Goal: Obtain resource: Download file/media

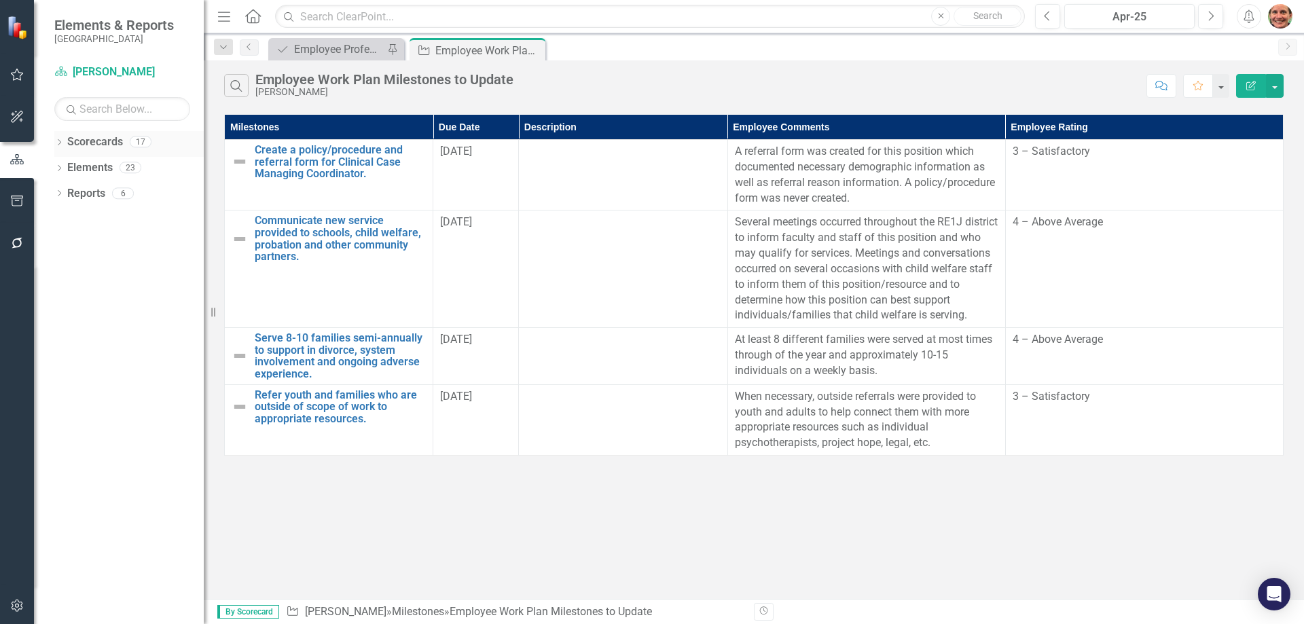
click at [105, 140] on link "Scorecards" at bounding box center [95, 143] width 56 height 16
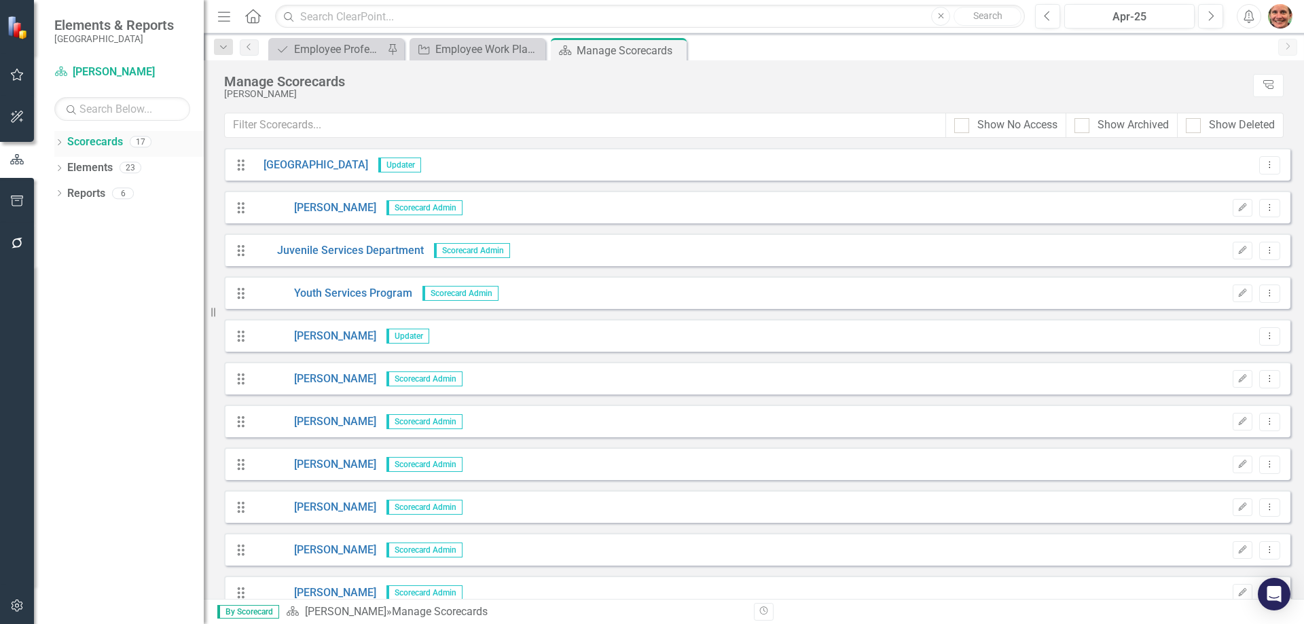
click at [56, 140] on icon "Dropdown" at bounding box center [59, 143] width 10 height 7
click at [67, 161] on div "Dropdown [GEOGRAPHIC_DATA]" at bounding box center [132, 168] width 143 height 22
click at [65, 168] on icon "Dropdown" at bounding box center [66, 167] width 10 height 8
click at [79, 195] on icon "Dropdown" at bounding box center [80, 193] width 10 height 8
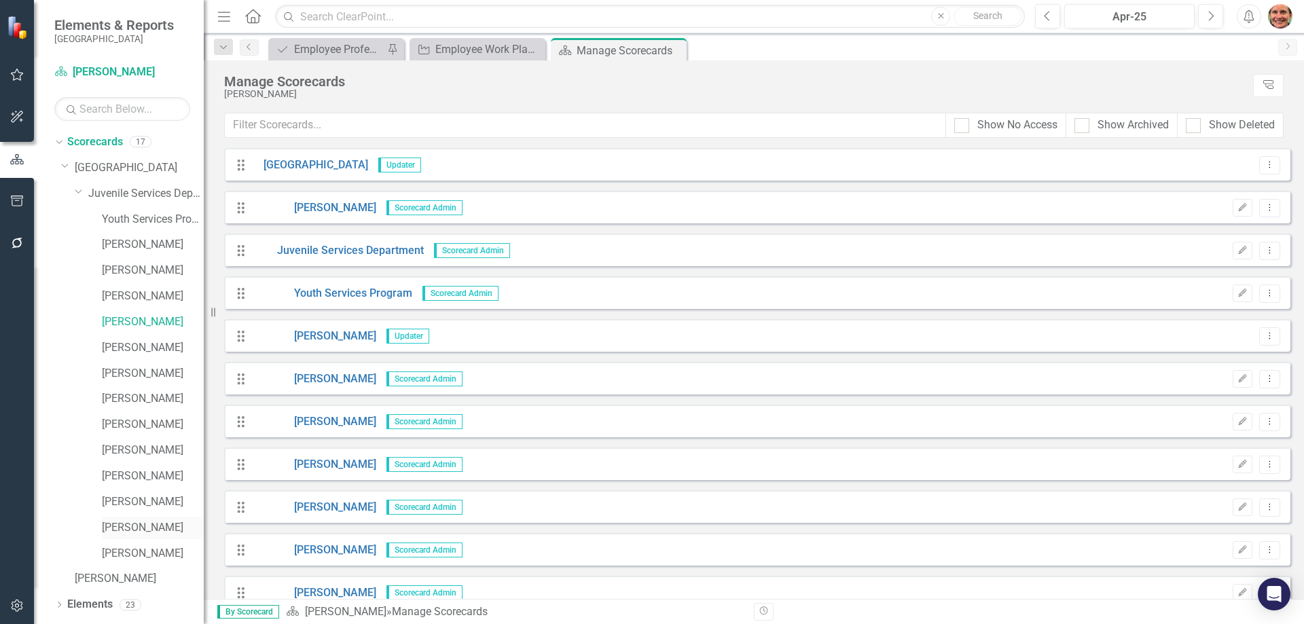
click at [146, 522] on link "[PERSON_NAME]" at bounding box center [153, 528] width 102 height 16
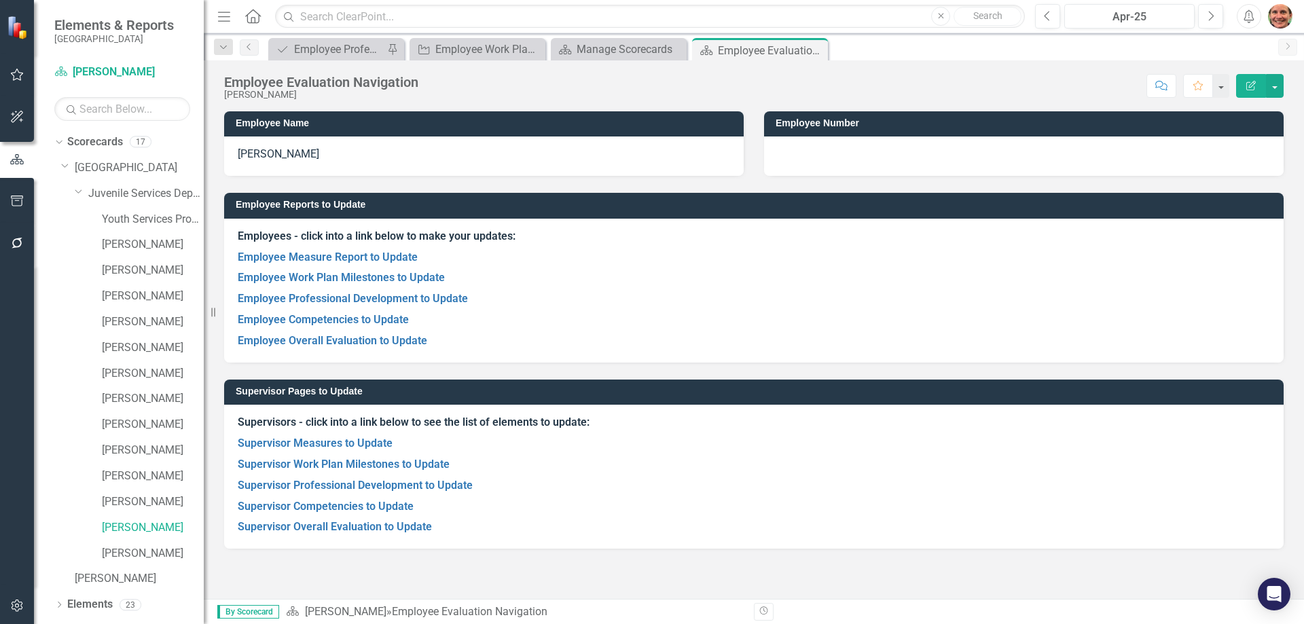
click at [219, 16] on icon "Menu" at bounding box center [224, 16] width 18 height 14
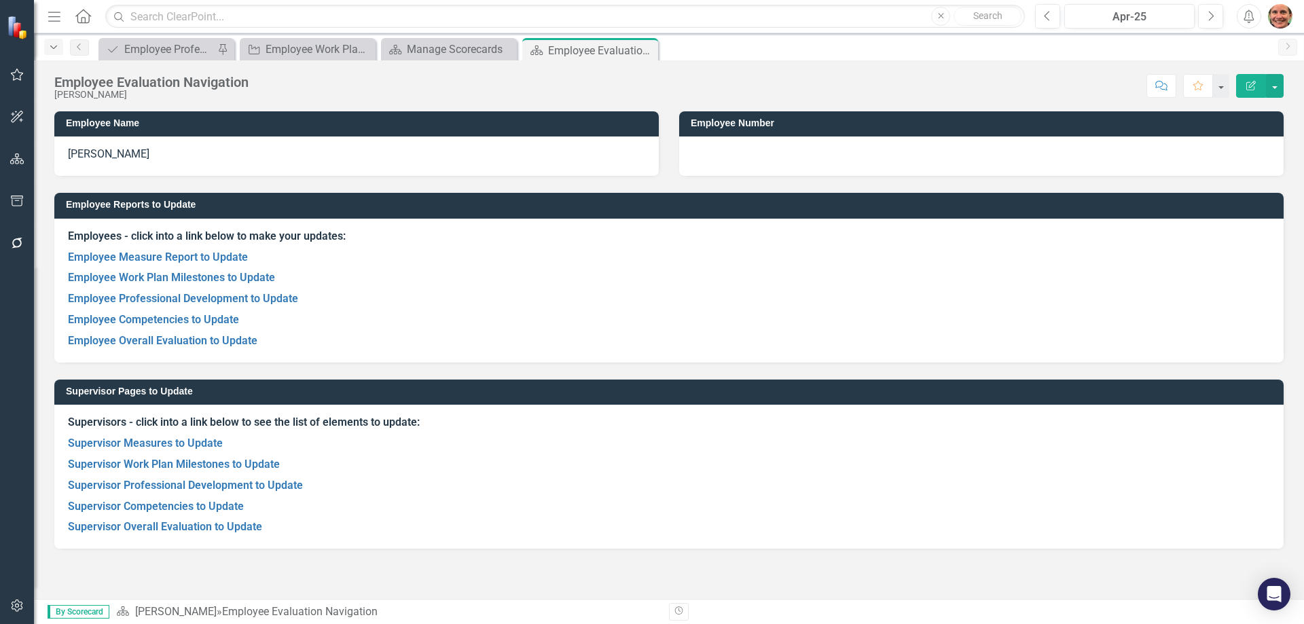
click at [55, 46] on icon "Dropdown" at bounding box center [54, 48] width 12 height 10
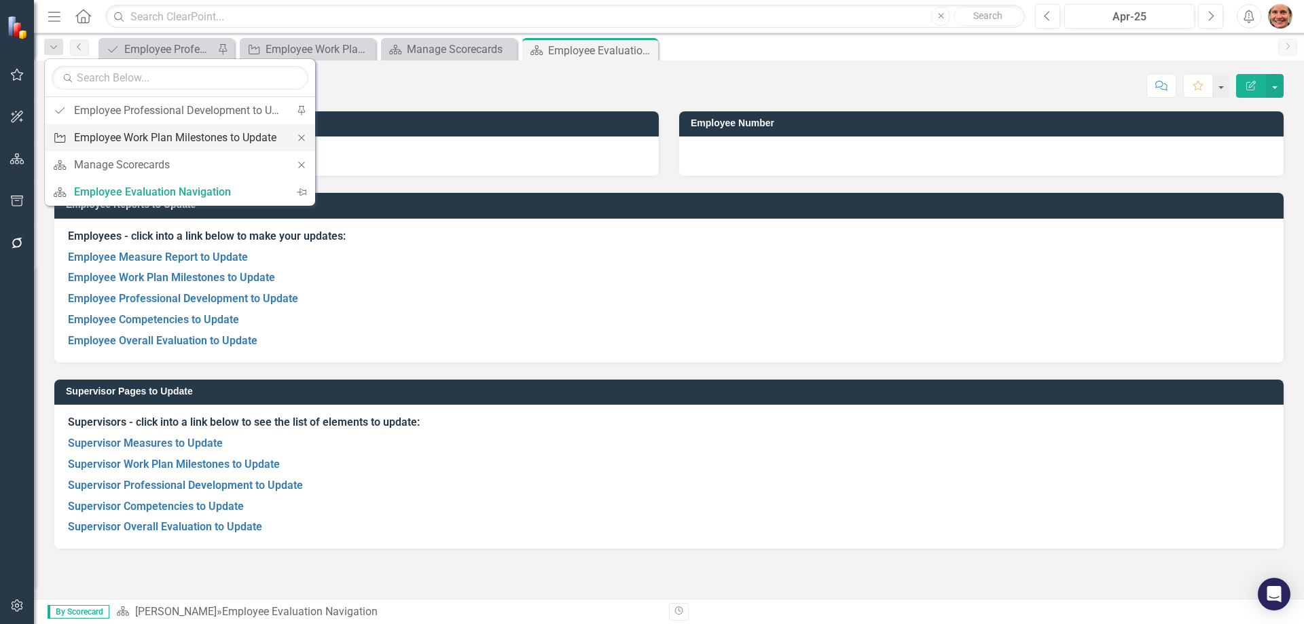
click at [166, 139] on div "Employee Work Plan Milestones to Update" at bounding box center [177, 137] width 207 height 17
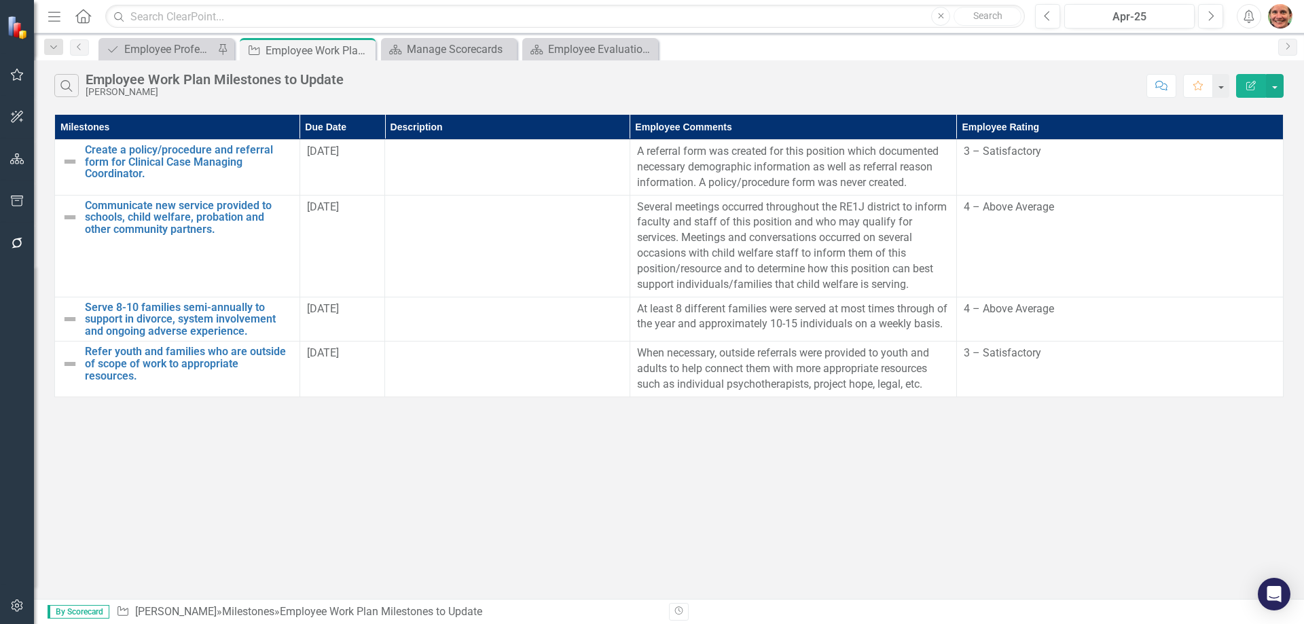
click at [55, 19] on icon "Menu" at bounding box center [55, 16] width 18 height 14
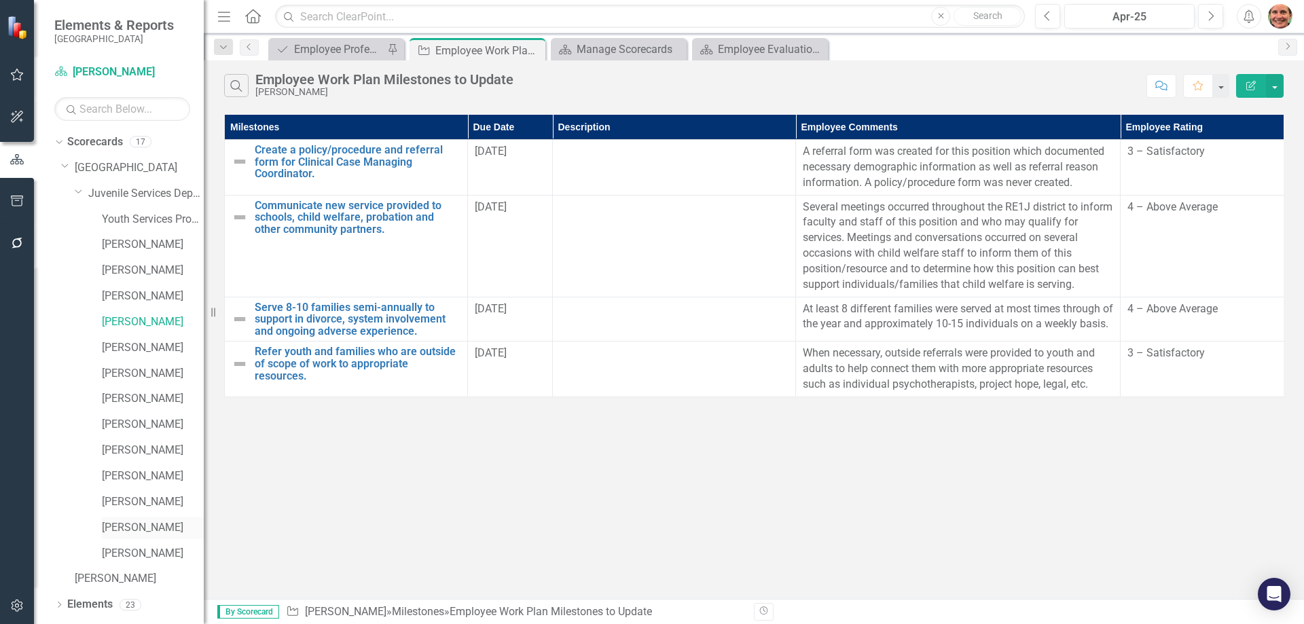
click at [140, 526] on link "[PERSON_NAME]" at bounding box center [153, 528] width 102 height 16
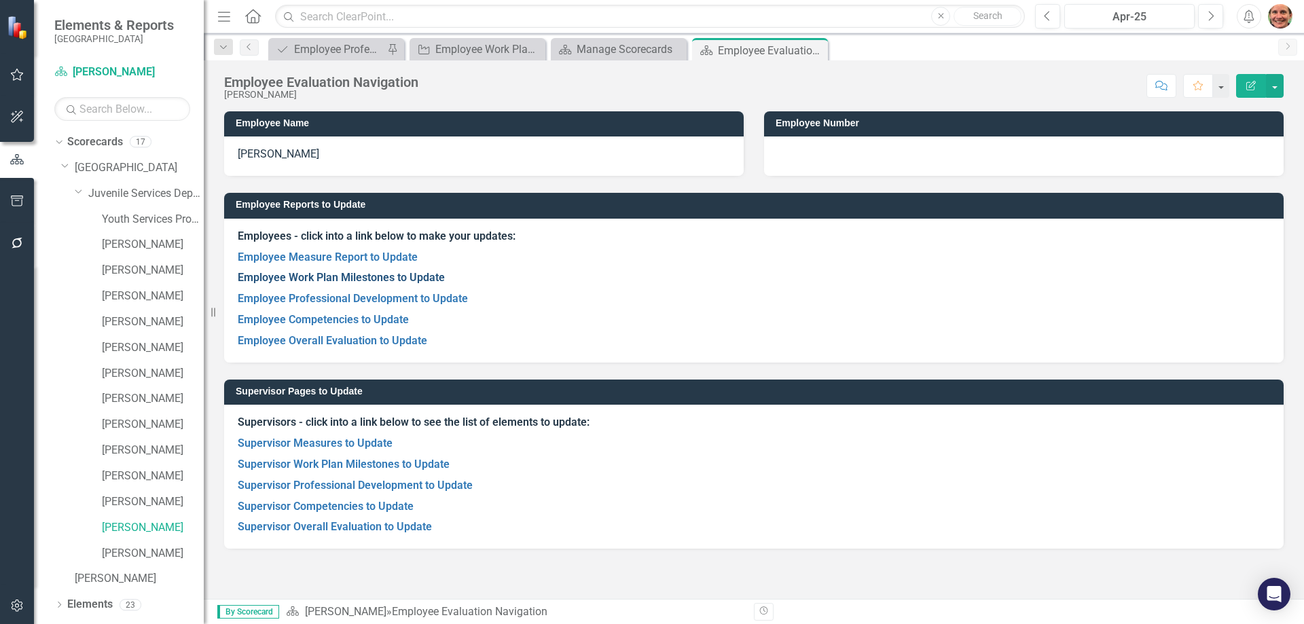
click at [404, 276] on link "Employee Work Plan Milestones to Update" at bounding box center [341, 277] width 207 height 13
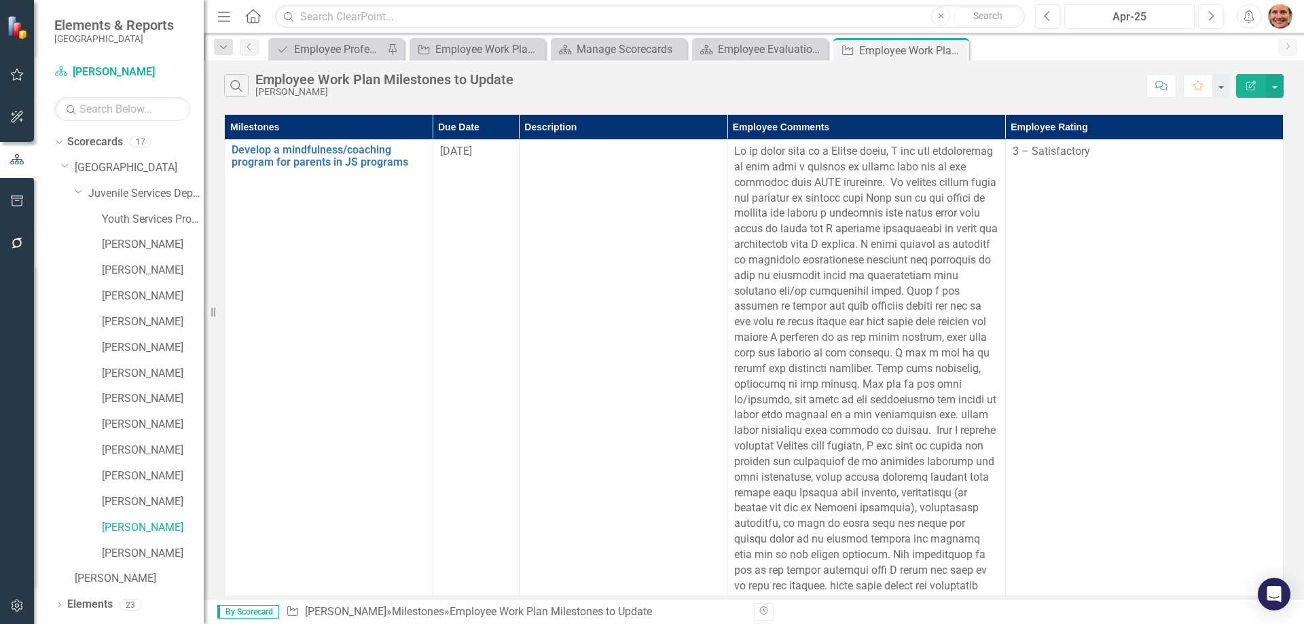
click at [1249, 88] on icon "Edit Report" at bounding box center [1251, 86] width 12 height 10
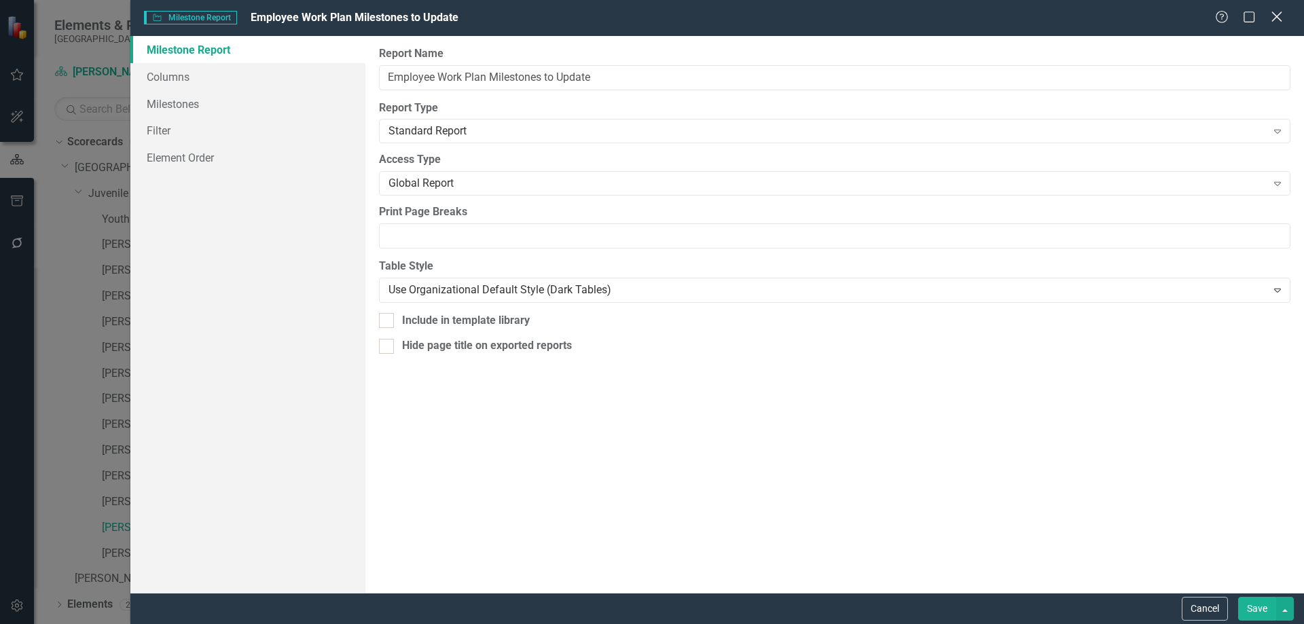
click at [1276, 14] on icon "Close" at bounding box center [1276, 16] width 17 height 13
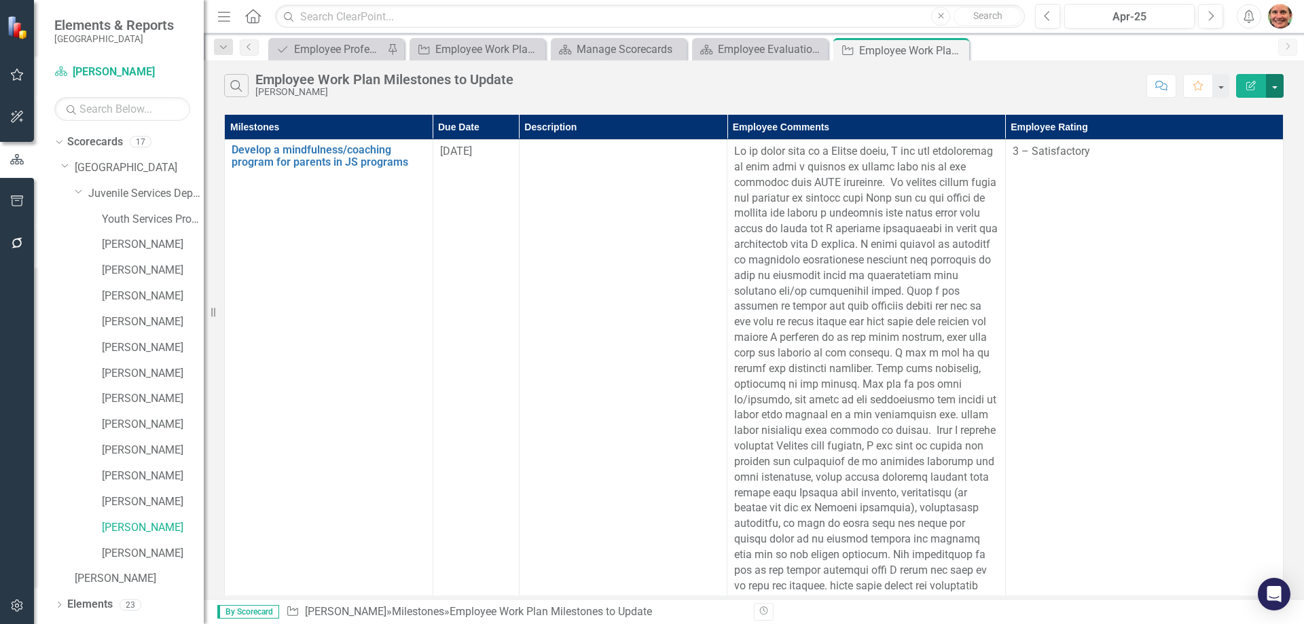
click at [1277, 86] on button "button" at bounding box center [1275, 86] width 18 height 24
click at [1257, 133] on link "PDF Export to PDF" at bounding box center [1229, 138] width 107 height 25
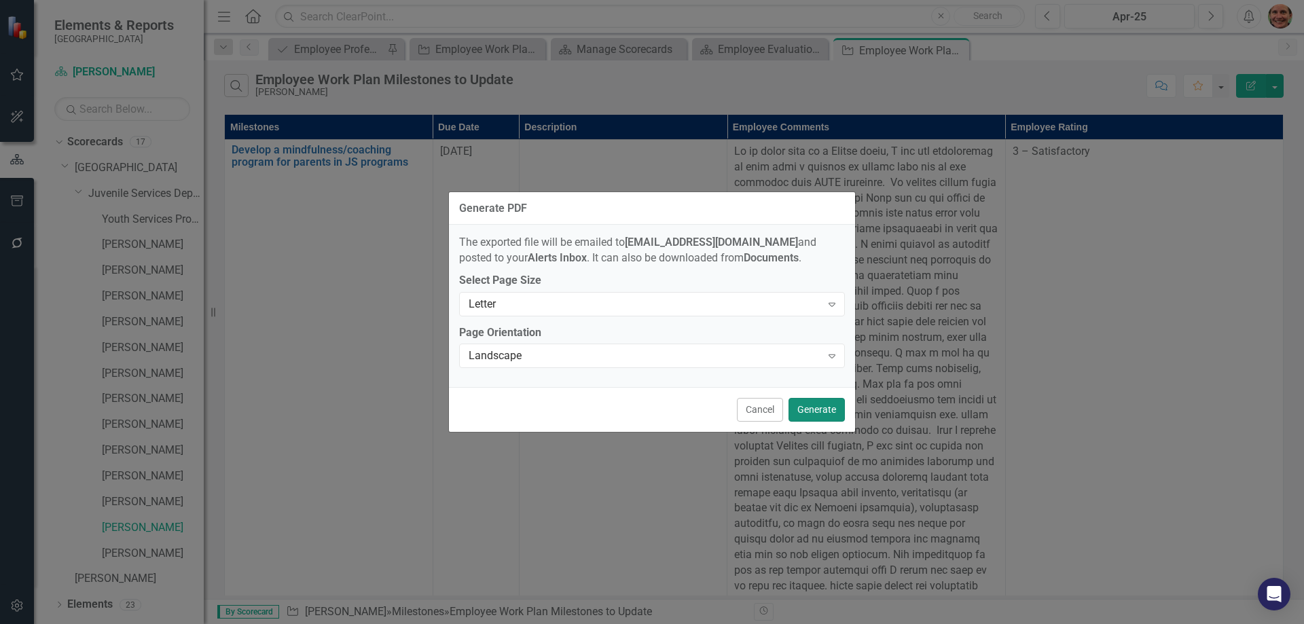
click at [812, 406] on button "Generate" at bounding box center [817, 410] width 56 height 24
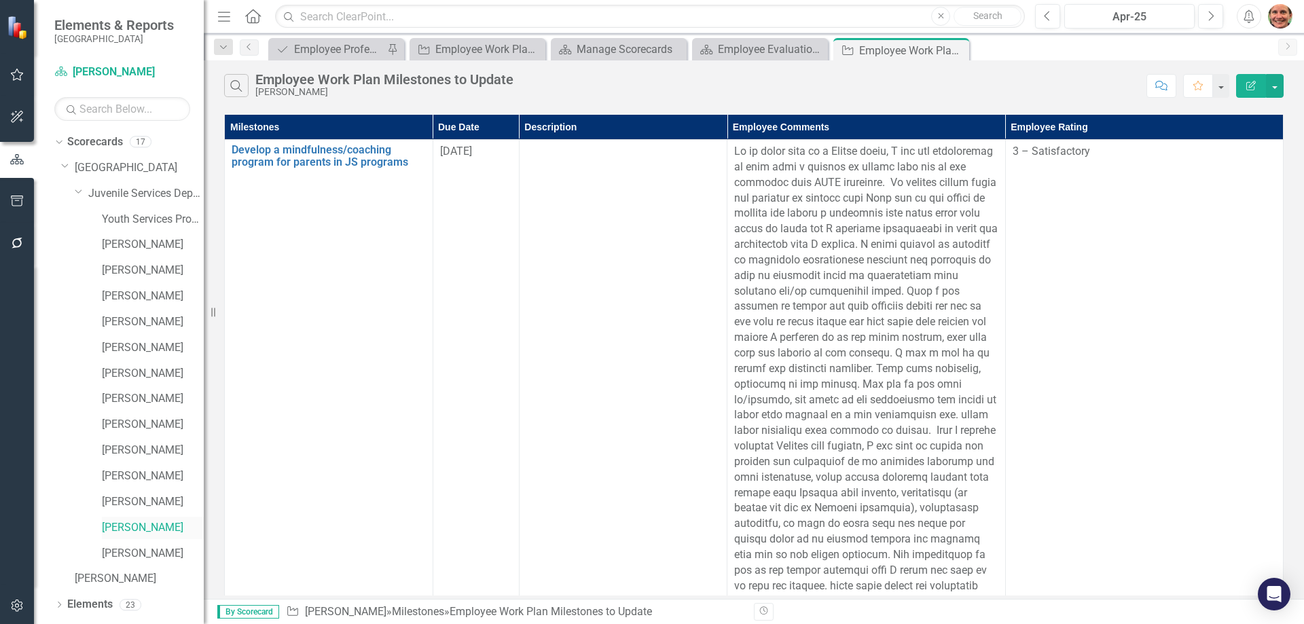
click at [145, 524] on link "[PERSON_NAME]" at bounding box center [153, 528] width 102 height 16
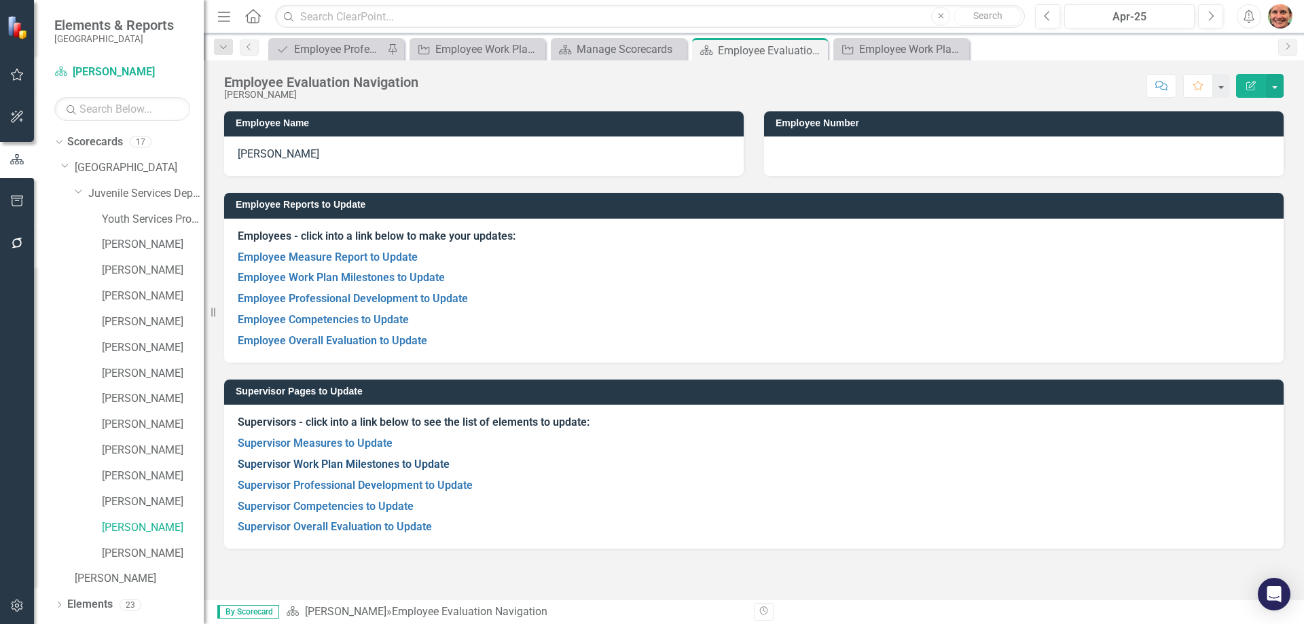
click at [370, 461] on link "Supervisor Work Plan Milestones to Update" at bounding box center [344, 464] width 212 height 13
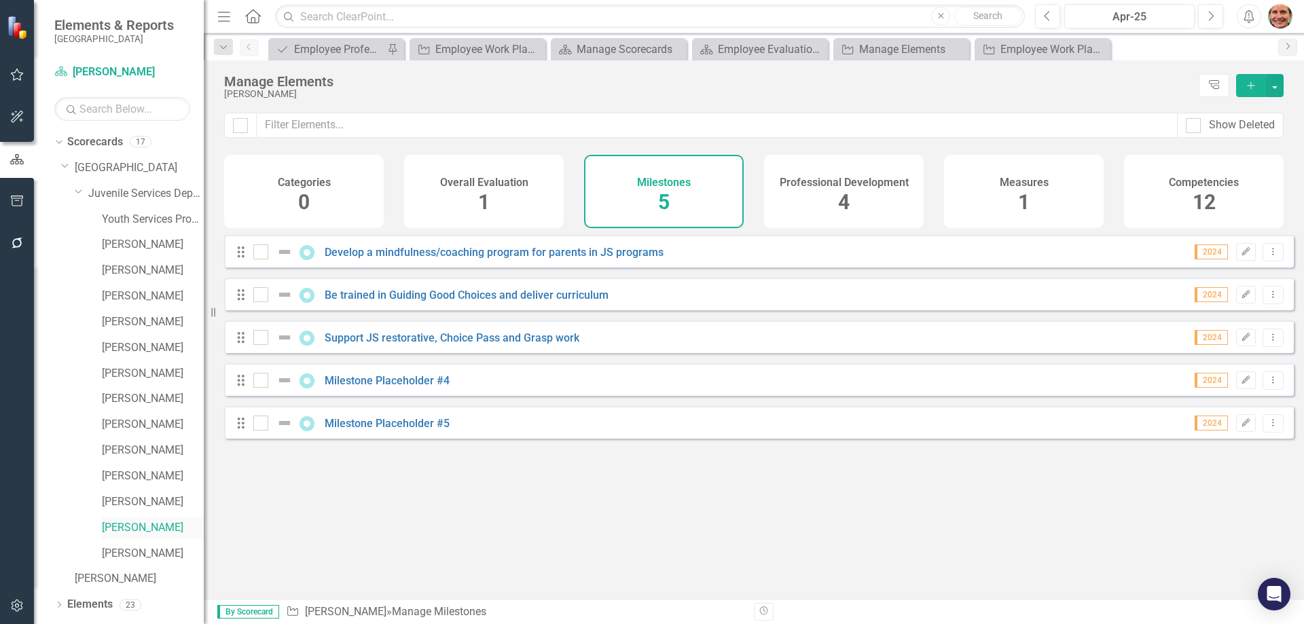
click at [160, 528] on link "[PERSON_NAME]" at bounding box center [153, 528] width 102 height 16
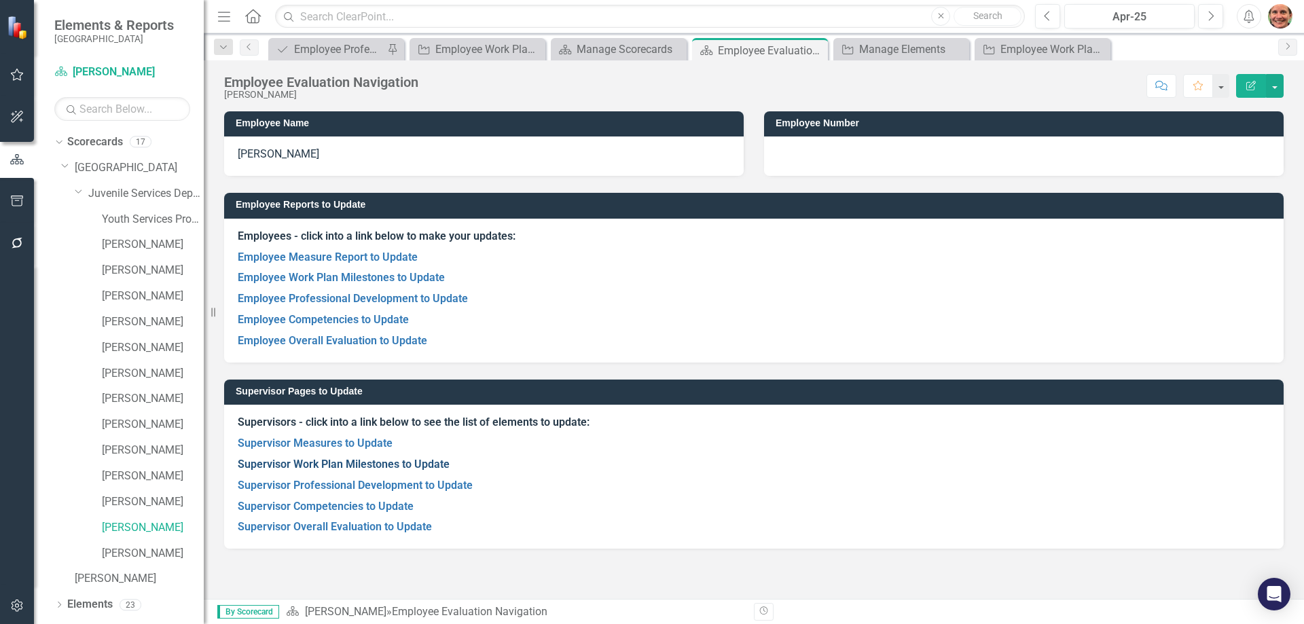
click at [361, 462] on link "Supervisor Work Plan Milestones to Update" at bounding box center [344, 464] width 212 height 13
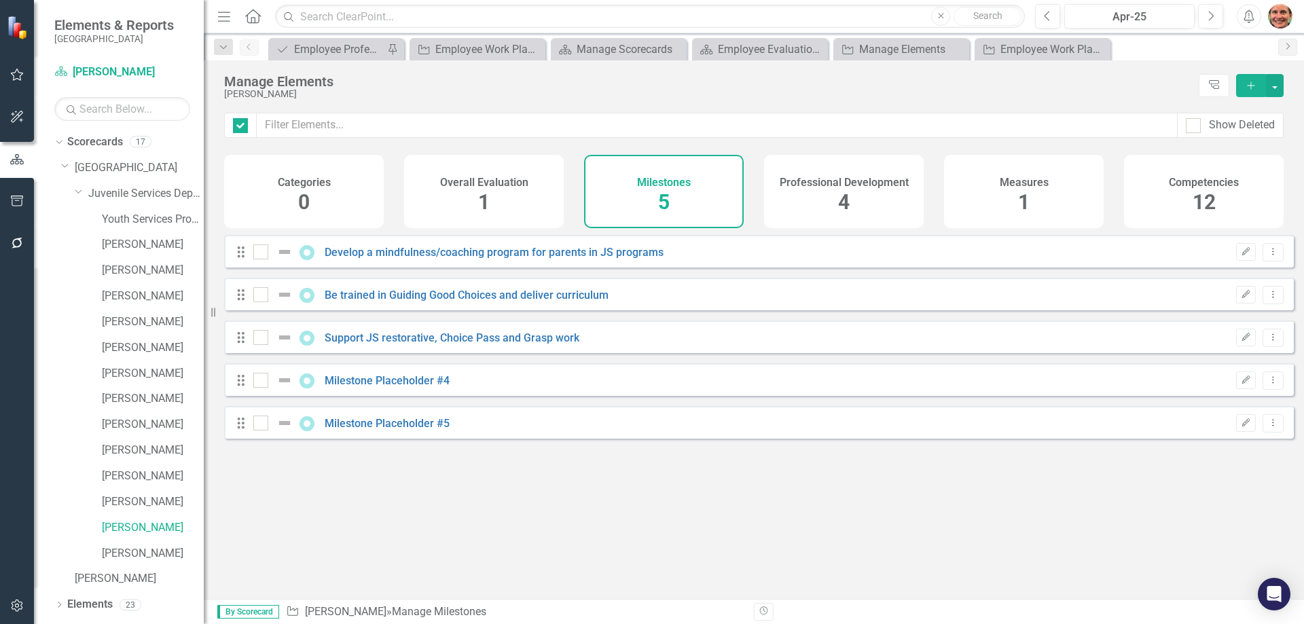
checkbox input "false"
click at [385, 259] on link "Develop a mindfulness/coaching program for parents in JS programs" at bounding box center [494, 252] width 339 height 13
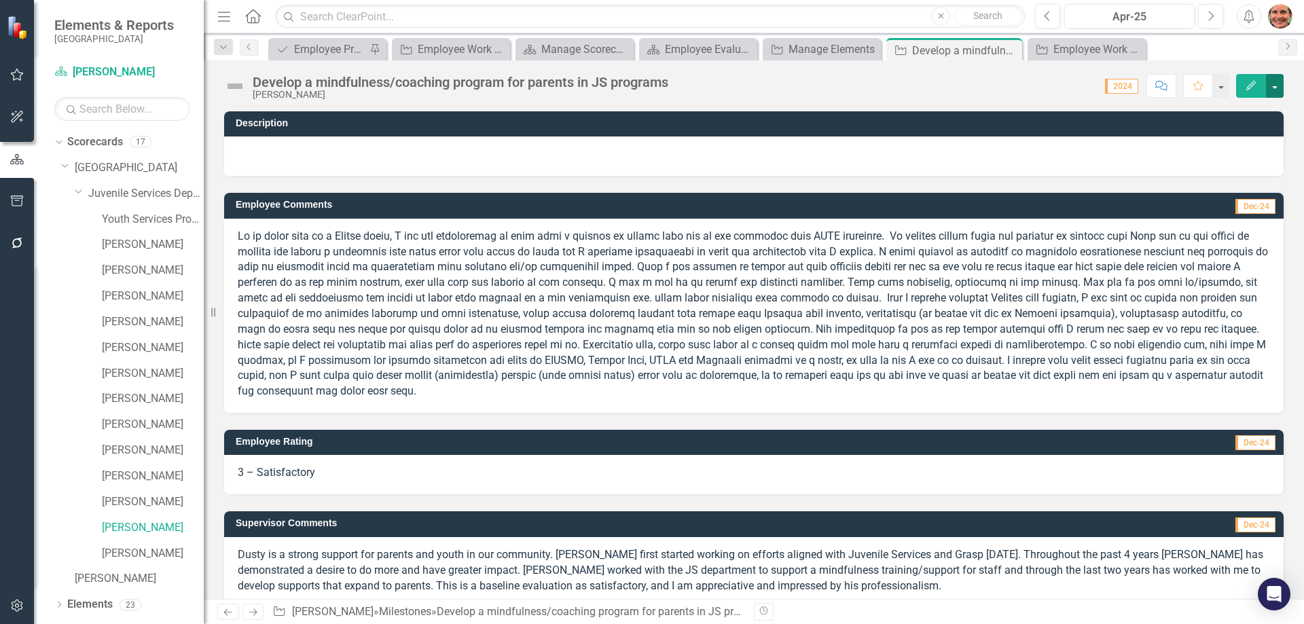
click at [1274, 90] on button "button" at bounding box center [1275, 86] width 18 height 24
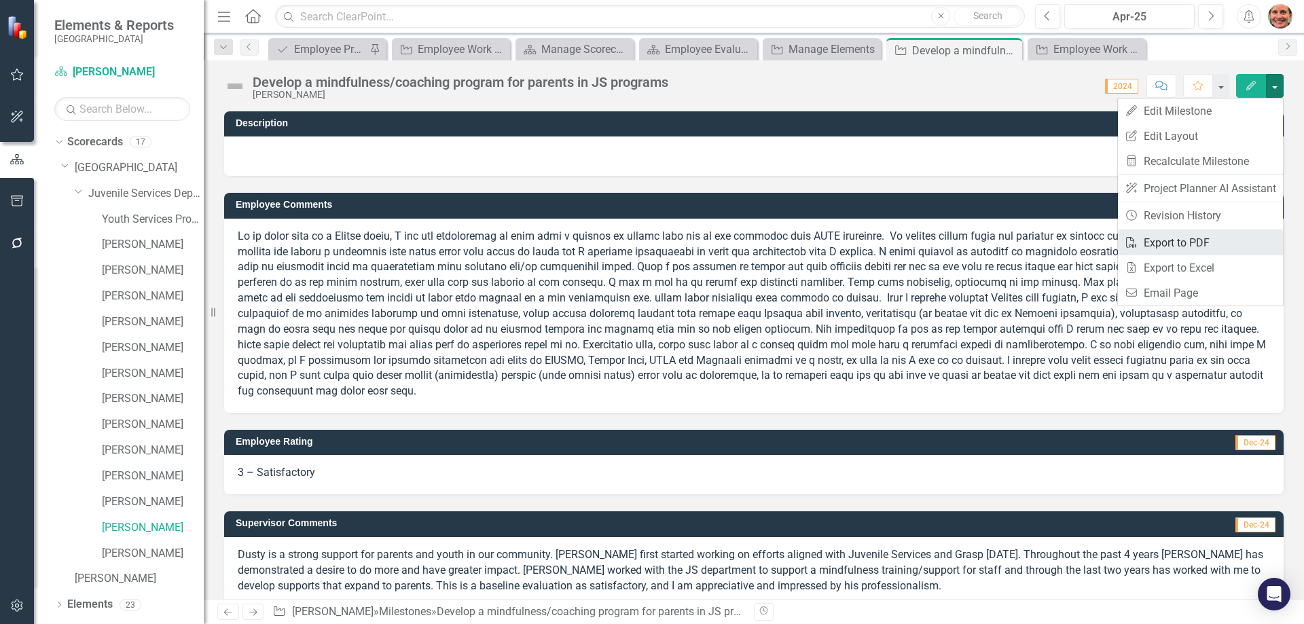
click at [1193, 245] on link "PDF Export to PDF" at bounding box center [1200, 242] width 165 height 25
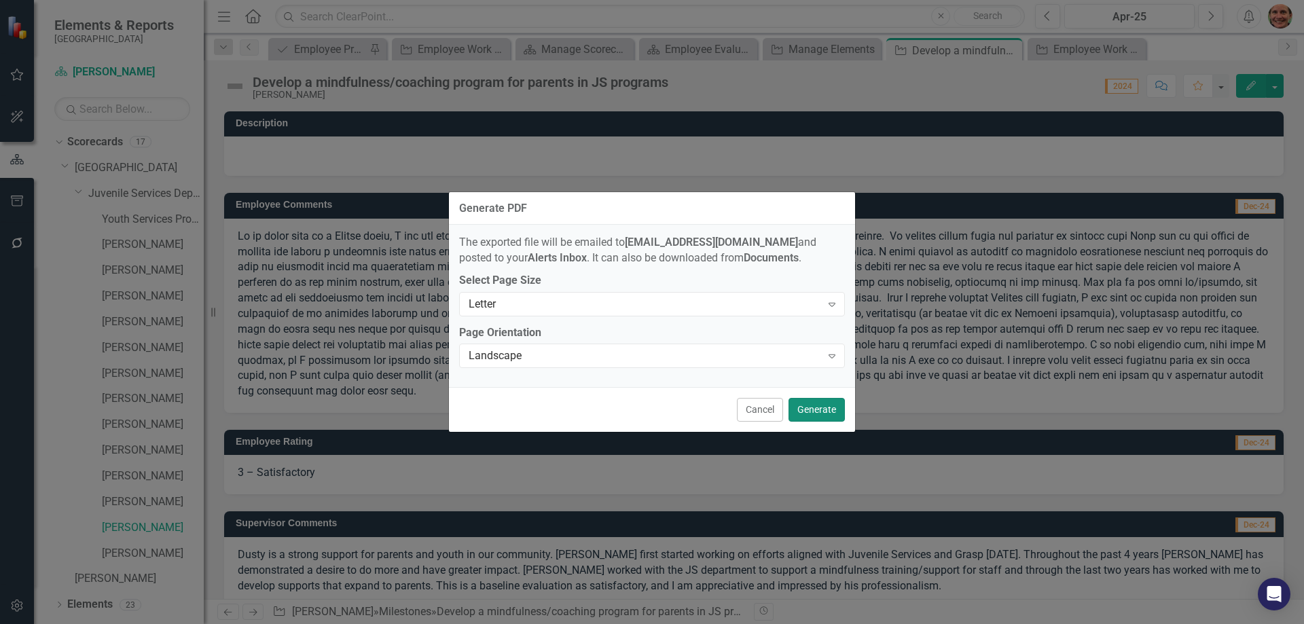
click at [834, 414] on button "Generate" at bounding box center [817, 410] width 56 height 24
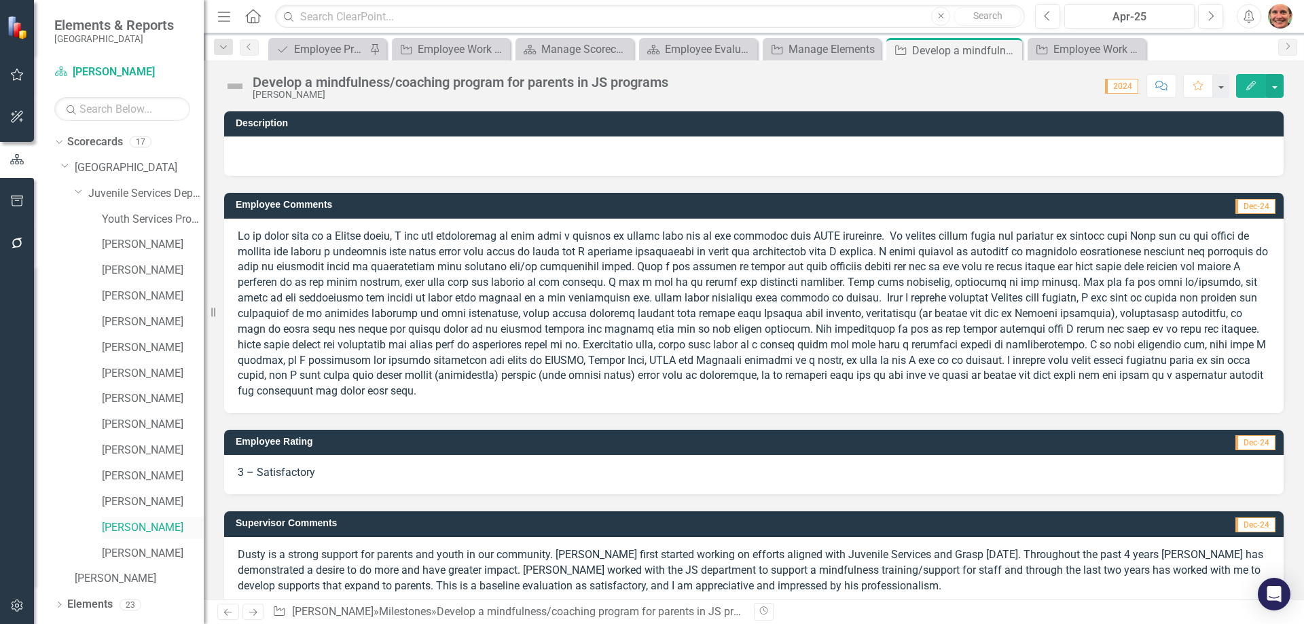
click at [124, 524] on link "[PERSON_NAME]" at bounding box center [153, 528] width 102 height 16
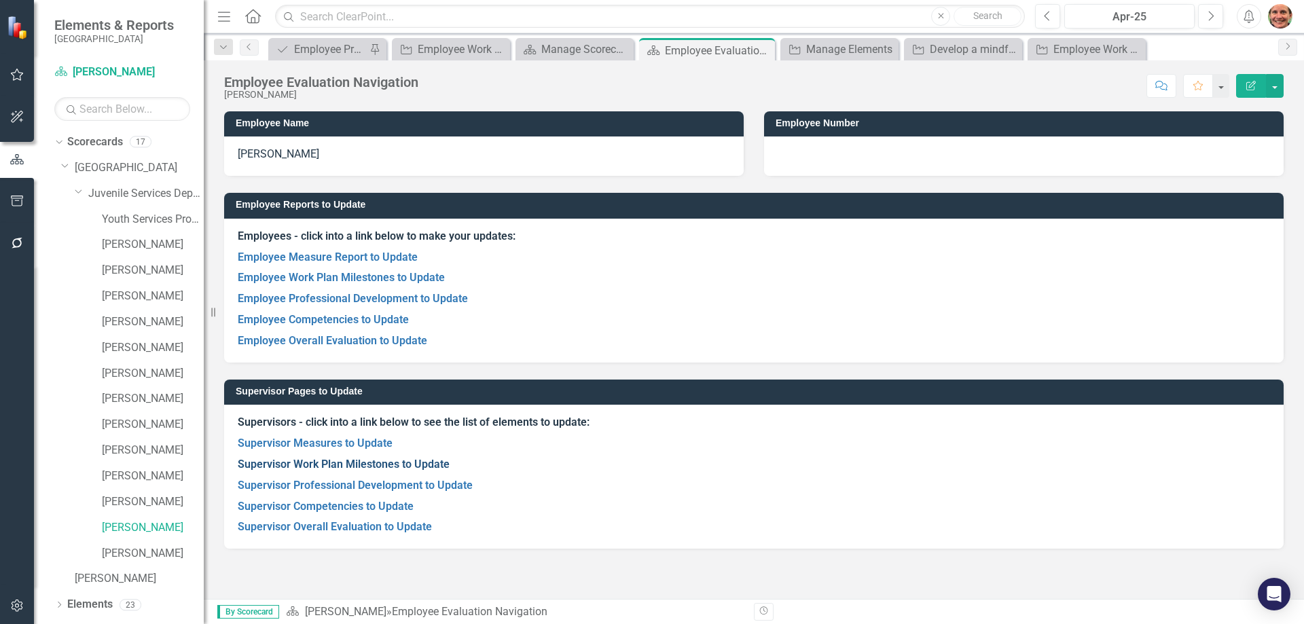
click at [325, 460] on link "Supervisor Work Plan Milestones to Update" at bounding box center [344, 464] width 212 height 13
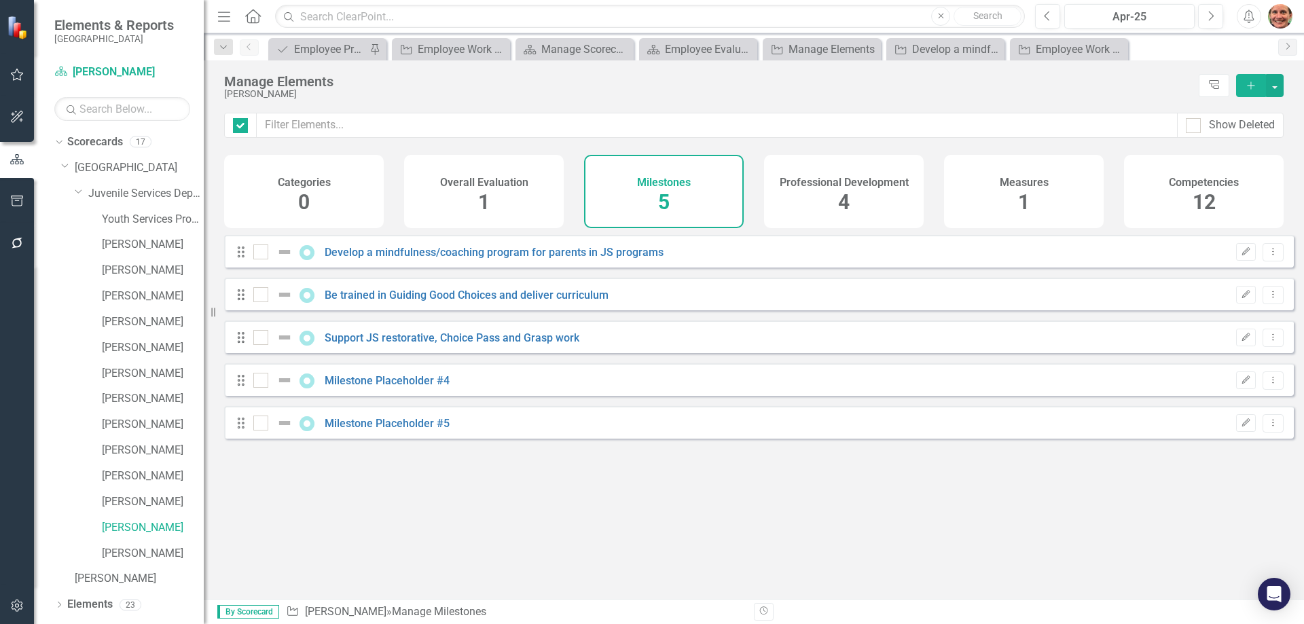
checkbox input "false"
click at [410, 301] on link "Be trained in Guiding Good Choices and deliver curriculum" at bounding box center [467, 295] width 284 height 13
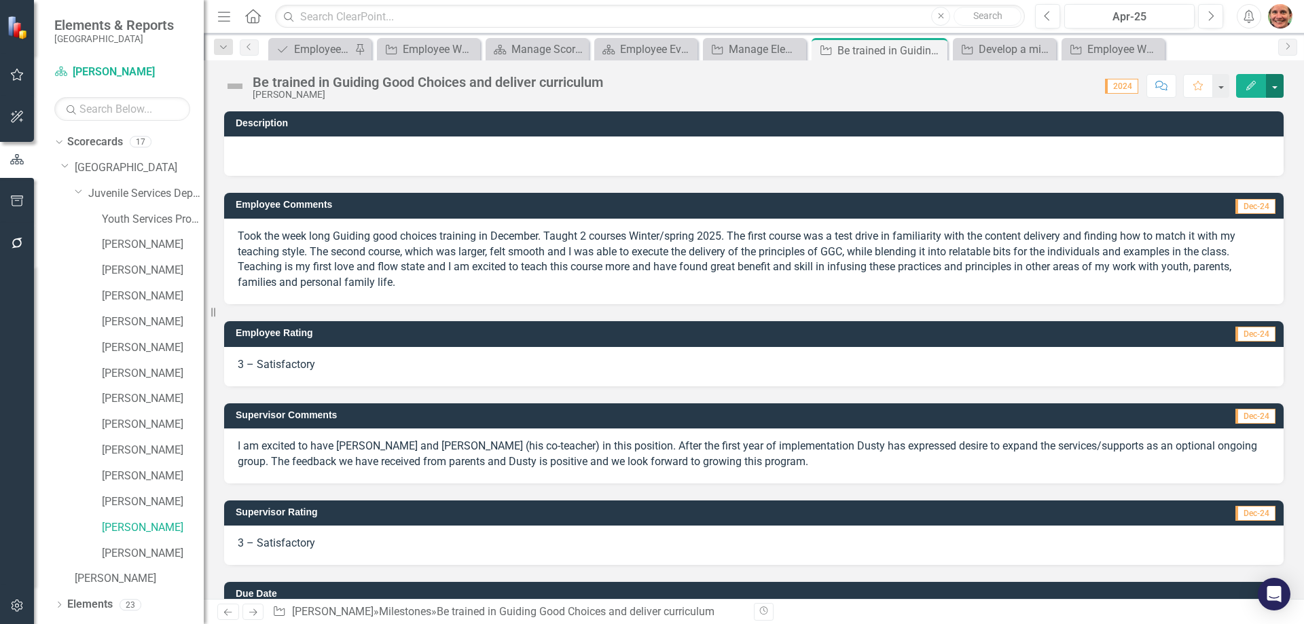
click at [1278, 88] on button "button" at bounding box center [1275, 86] width 18 height 24
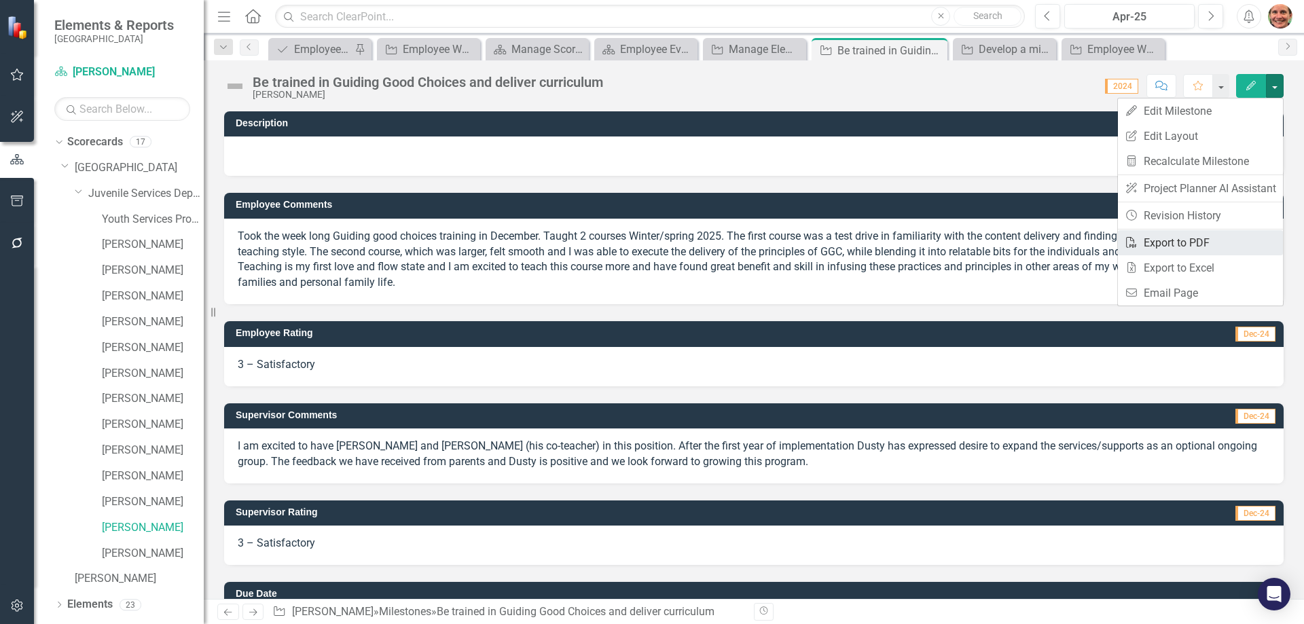
click at [1187, 243] on link "PDF Export to PDF" at bounding box center [1200, 242] width 165 height 25
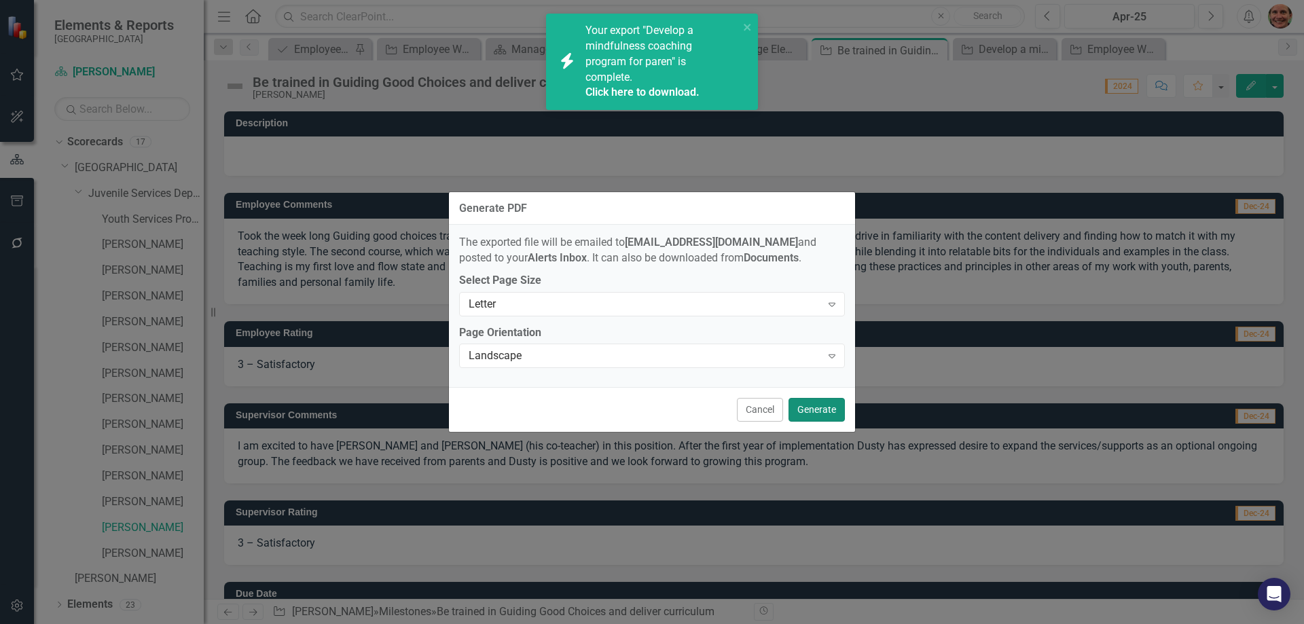
click at [832, 404] on button "Generate" at bounding box center [817, 410] width 56 height 24
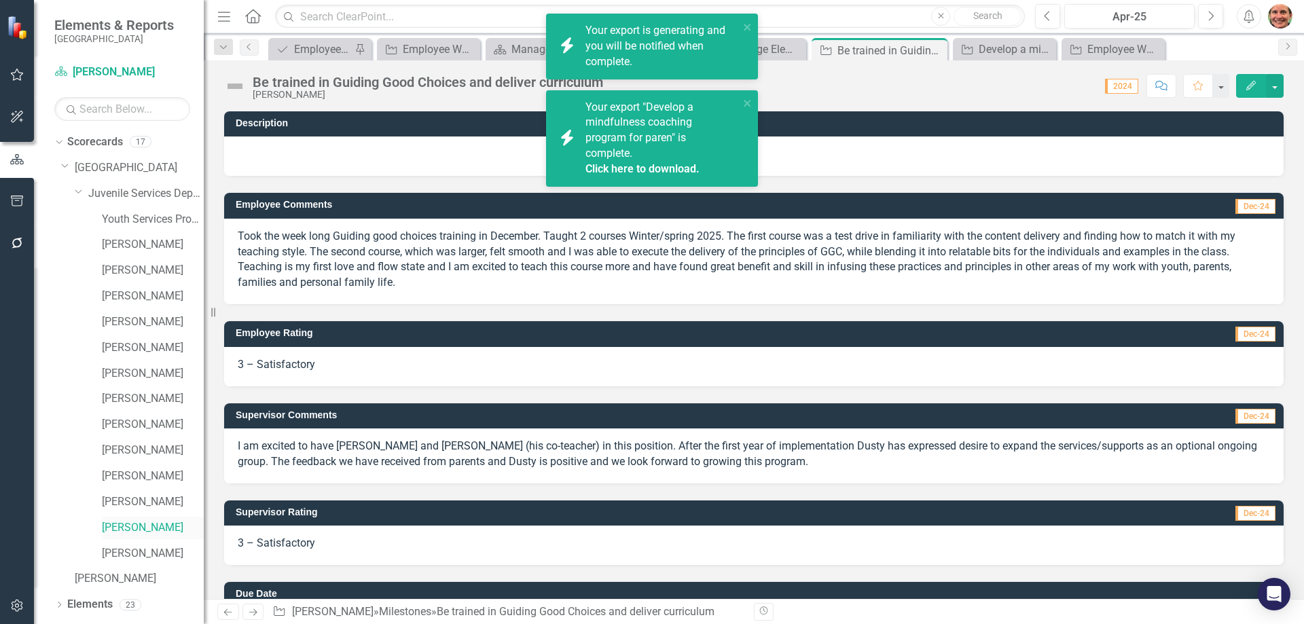
click at [166, 529] on link "[PERSON_NAME]" at bounding box center [153, 528] width 102 height 16
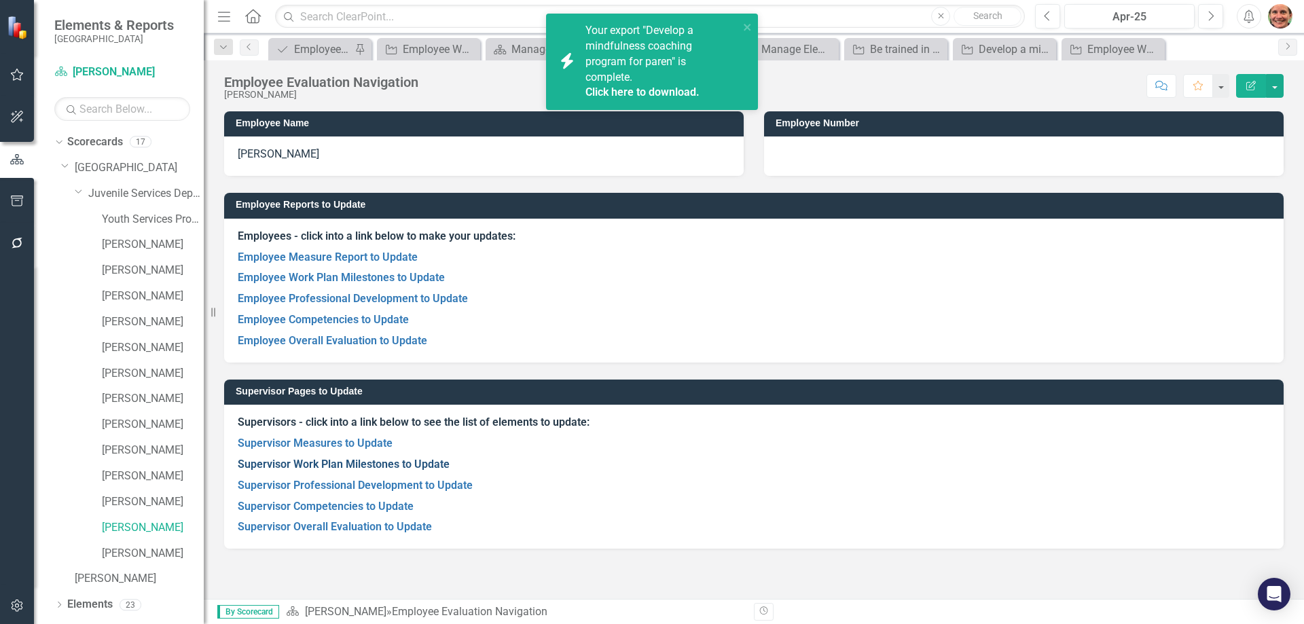
click at [394, 460] on link "Supervisor Work Plan Milestones to Update" at bounding box center [344, 464] width 212 height 13
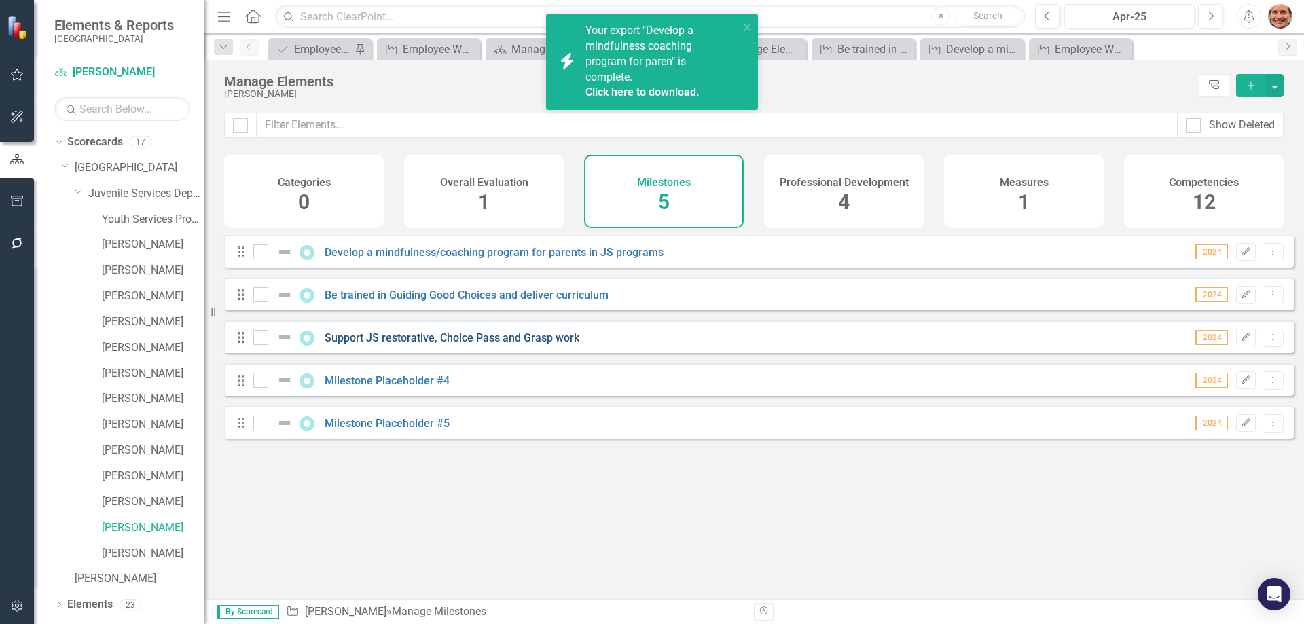
click at [495, 344] on link "Support JS restorative, Choice Pass and Grasp work" at bounding box center [452, 338] width 255 height 13
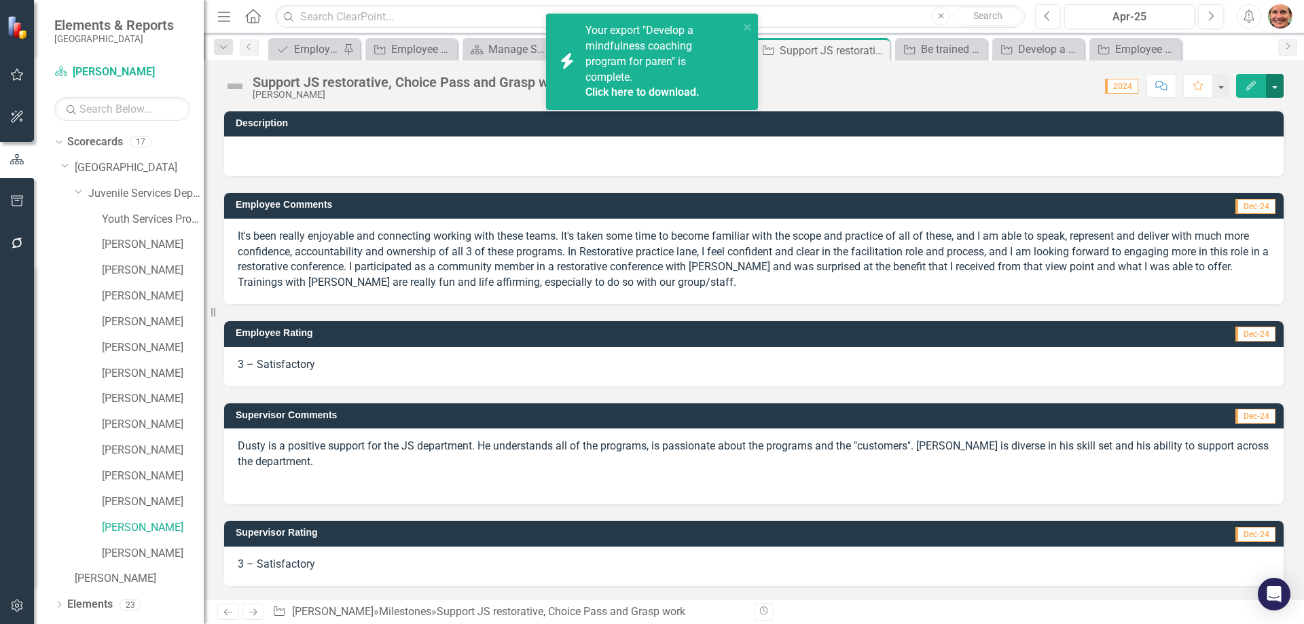
click at [1276, 92] on button "button" at bounding box center [1275, 86] width 18 height 24
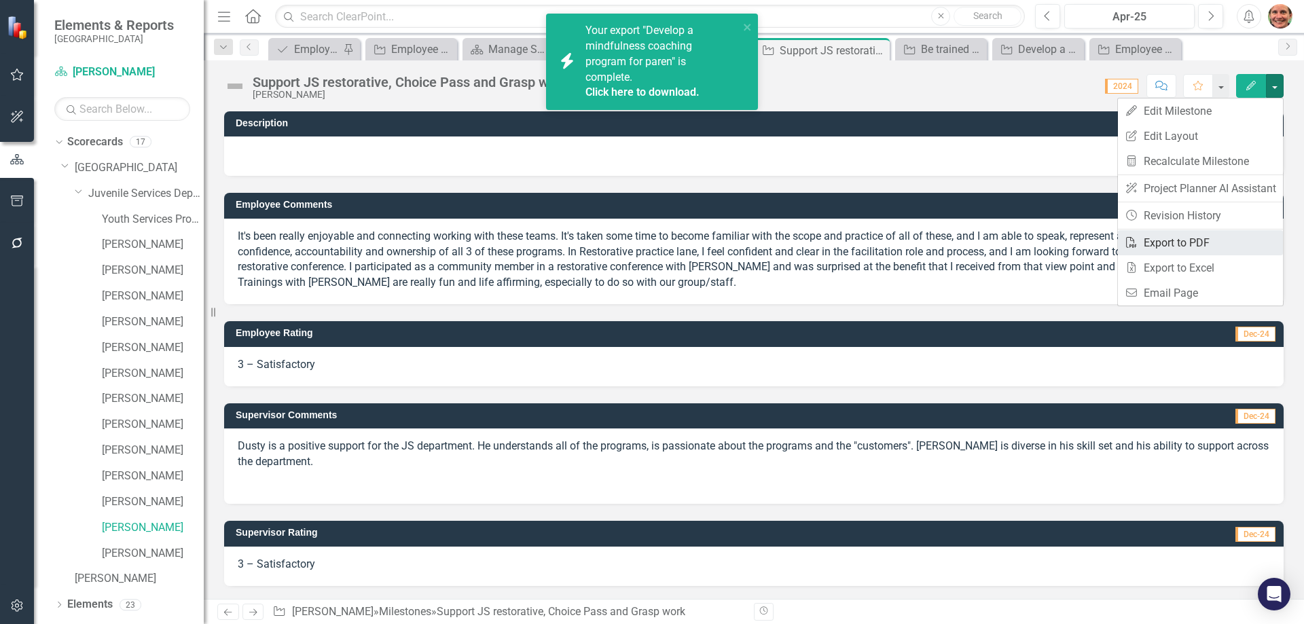
click at [1179, 249] on link "PDF Export to PDF" at bounding box center [1200, 242] width 165 height 25
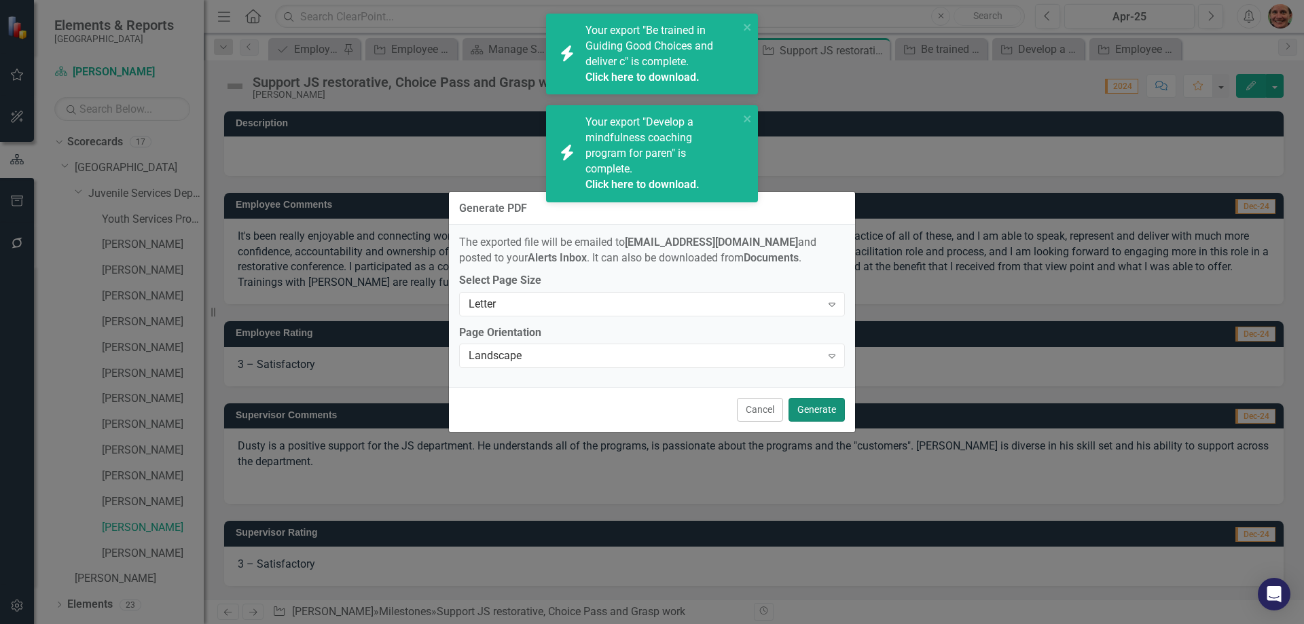
click at [835, 410] on button "Generate" at bounding box center [817, 410] width 56 height 24
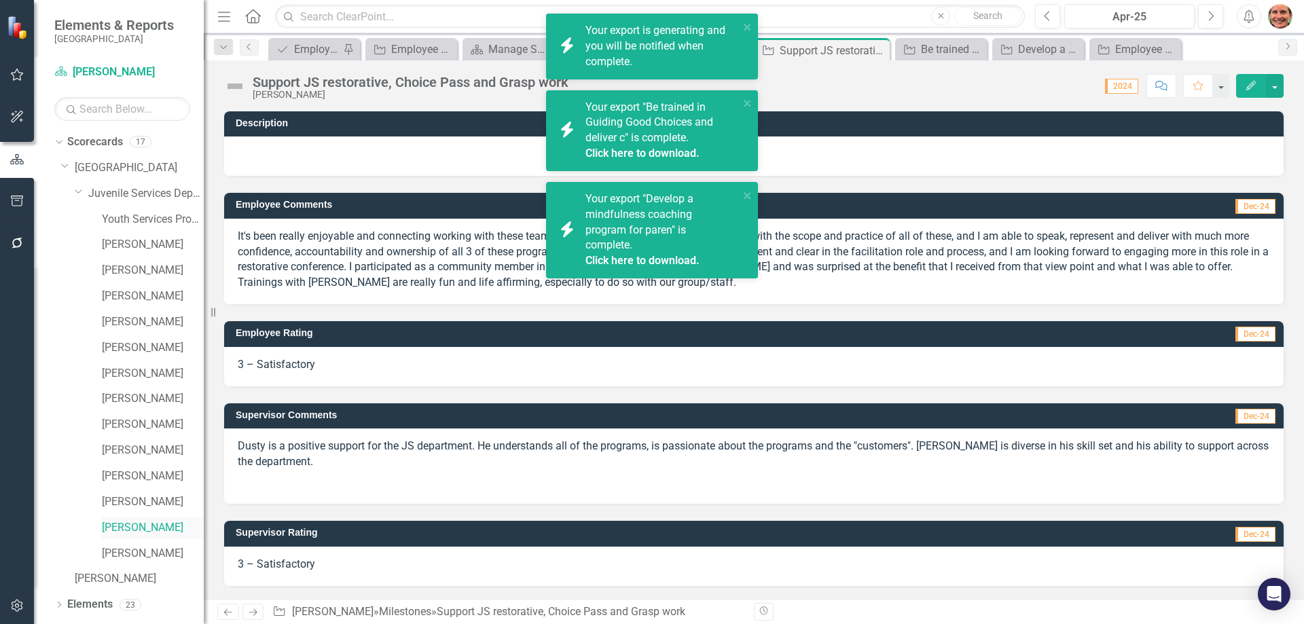
click at [137, 523] on link "[PERSON_NAME]" at bounding box center [153, 528] width 102 height 16
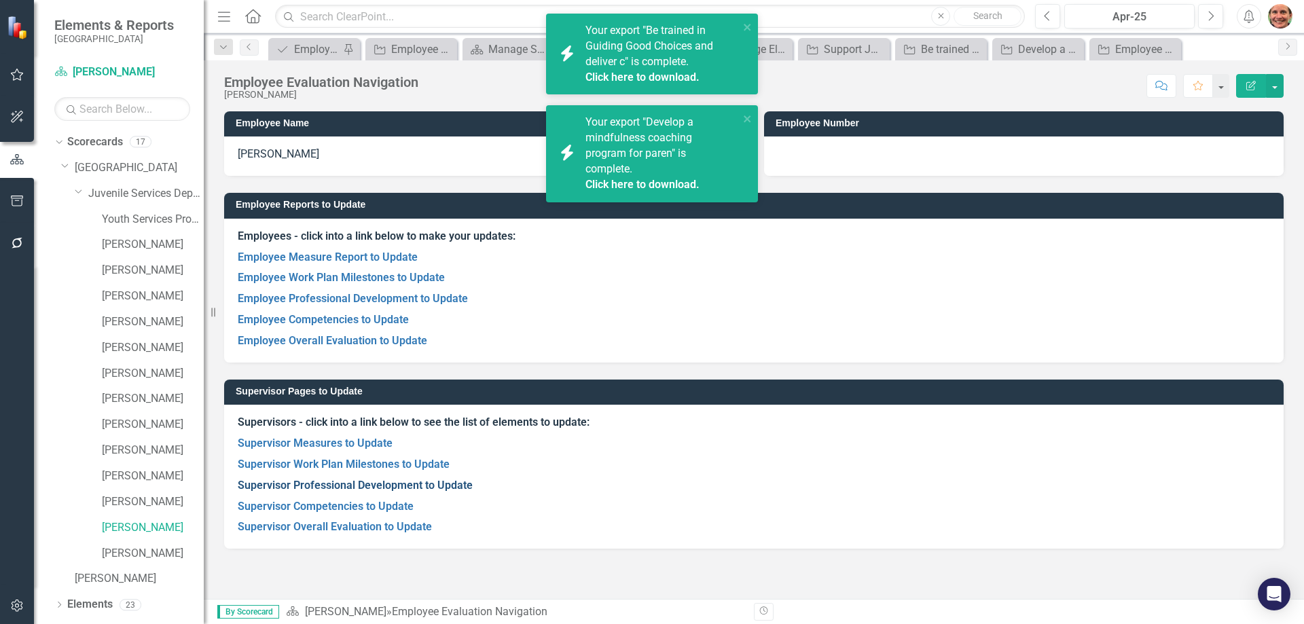
click at [368, 487] on link "Supervisor Professional Development to Update" at bounding box center [355, 485] width 235 height 13
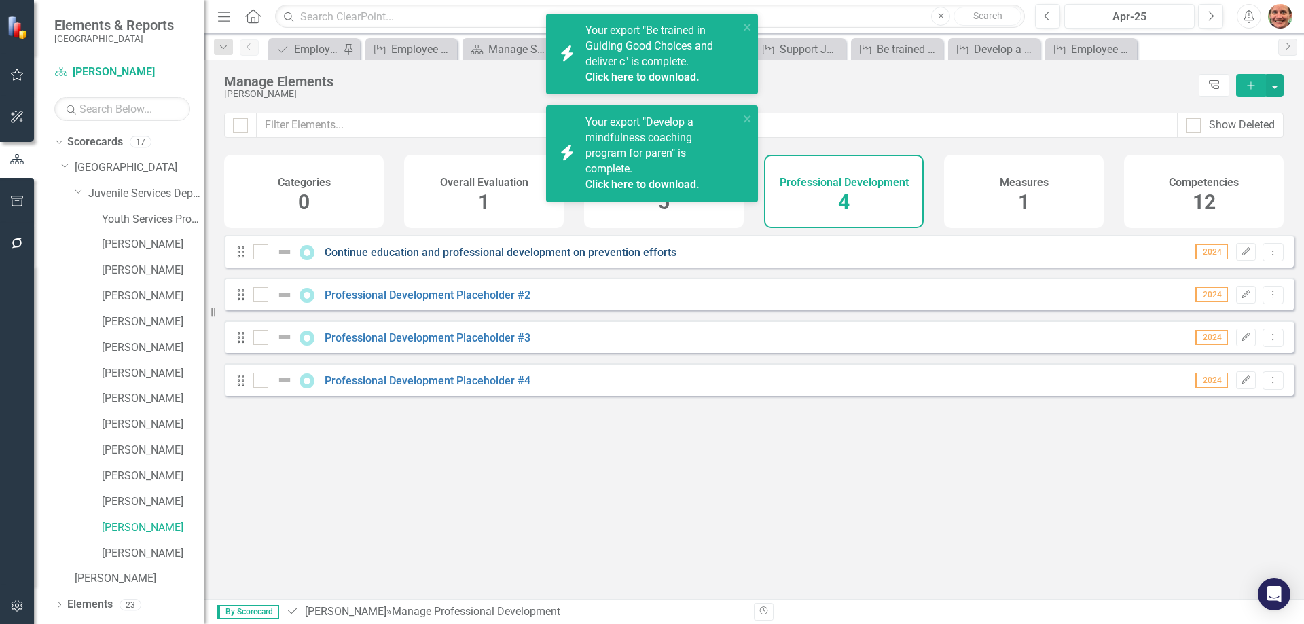
click at [526, 259] on link "Continue education and professional development on prevention efforts" at bounding box center [501, 252] width 352 height 13
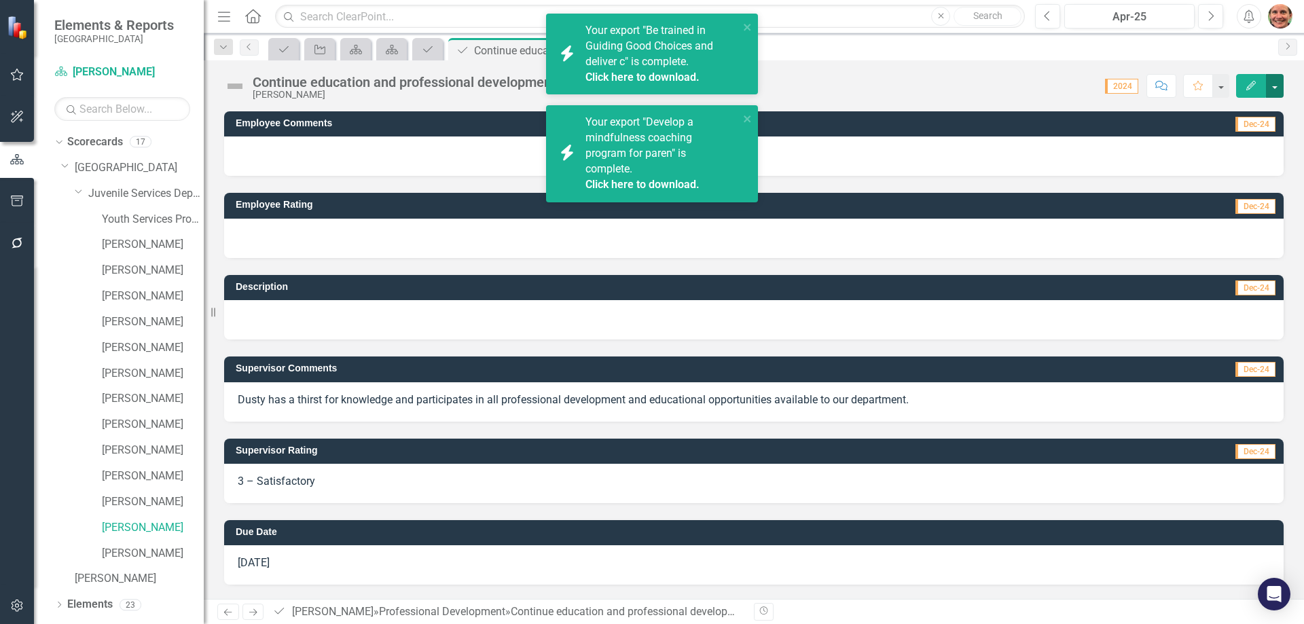
click at [1282, 87] on button "button" at bounding box center [1275, 86] width 18 height 24
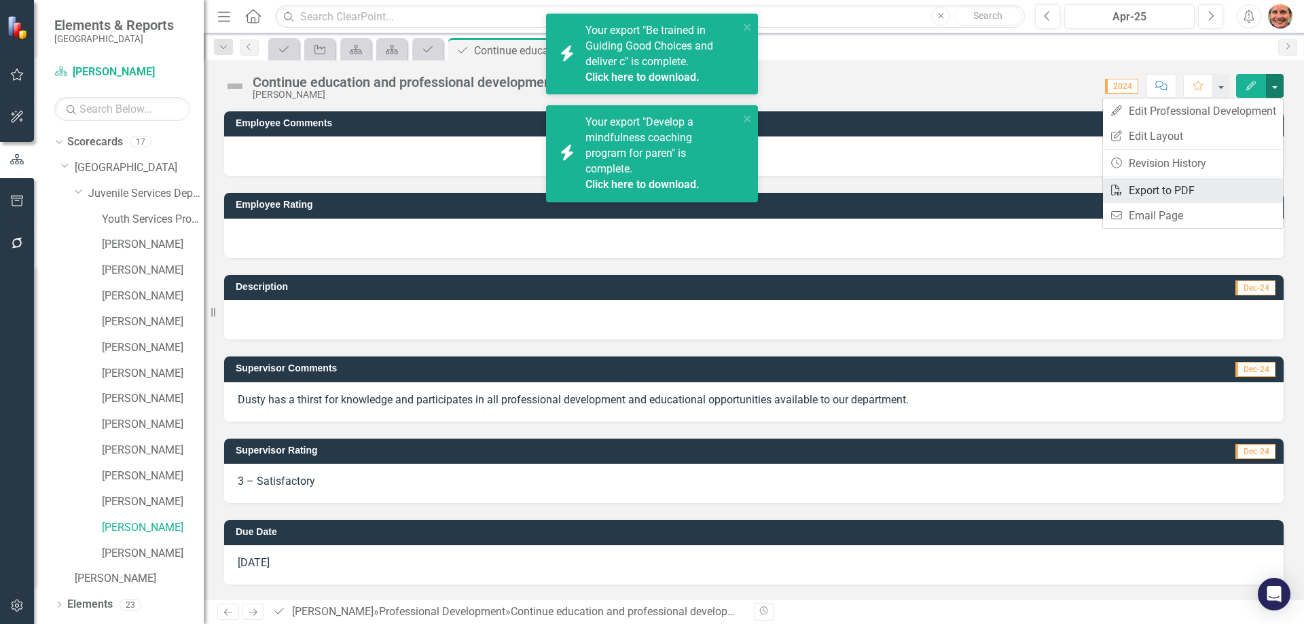
click at [1172, 190] on link "PDF Export to PDF" at bounding box center [1193, 190] width 180 height 25
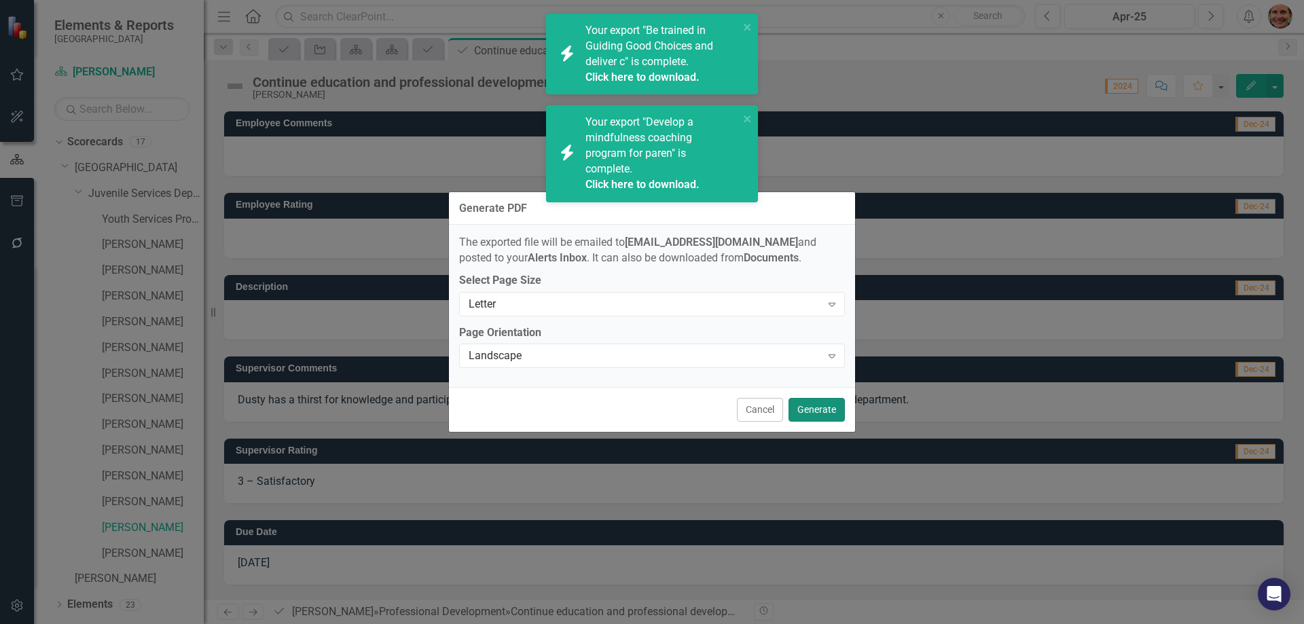
click at [825, 418] on button "Generate" at bounding box center [817, 410] width 56 height 24
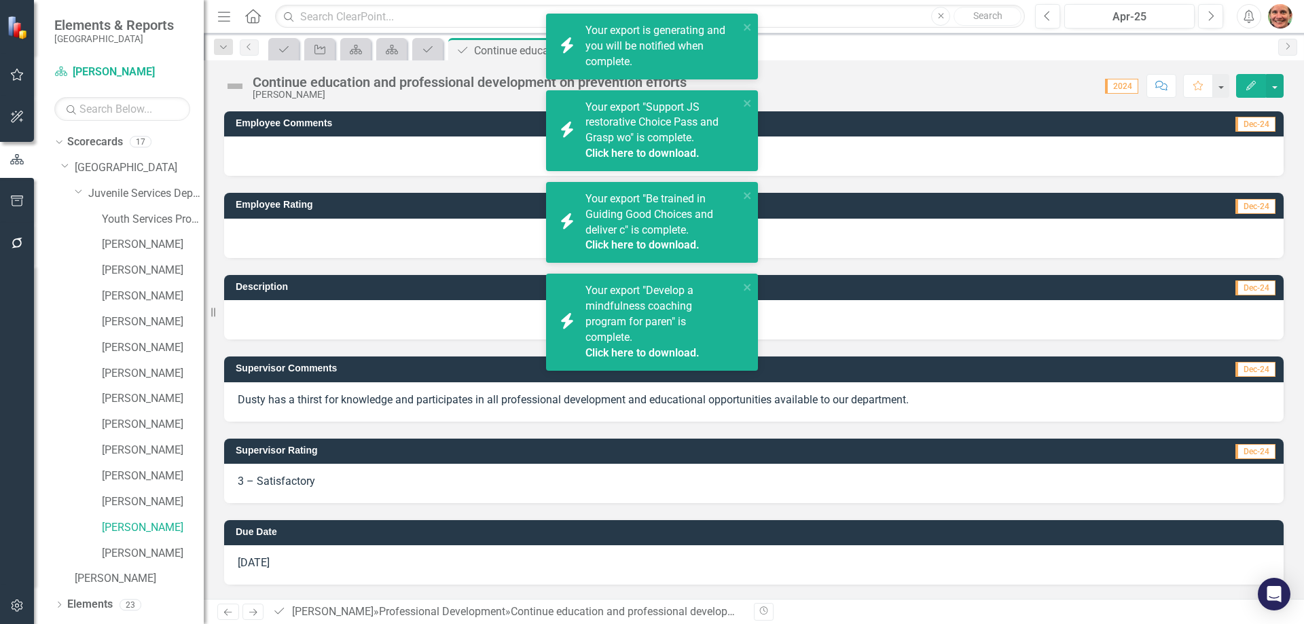
drag, startPoint x: 753, startPoint y: 103, endPoint x: 749, endPoint y: 75, distance: 27.4
click at [752, 103] on div "icon.bolt Your export "Support JS restorative Choice Pass and Grasp wo" is comp…" at bounding box center [652, 130] width 212 height 81
click at [747, 31] on icon "close" at bounding box center [748, 27] width 10 height 11
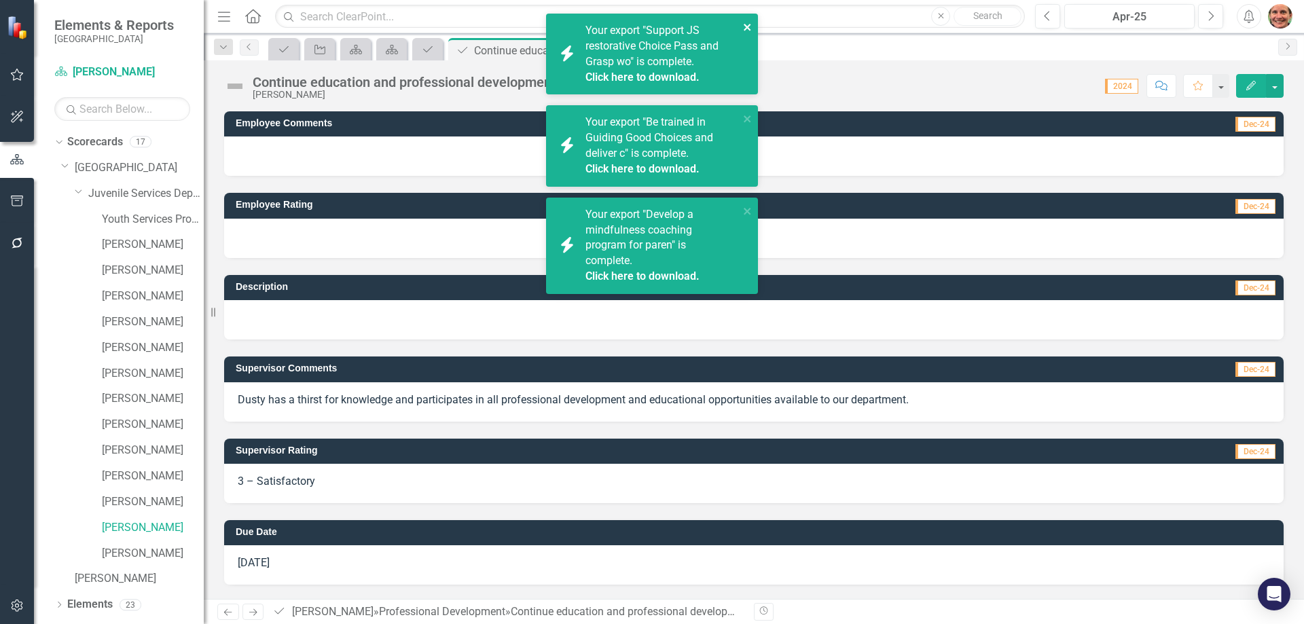
click at [747, 94] on div "icon.bolt Your export "Support JS restorative Choice Pass and Grasp wo" is comp…" at bounding box center [652, 54] width 212 height 81
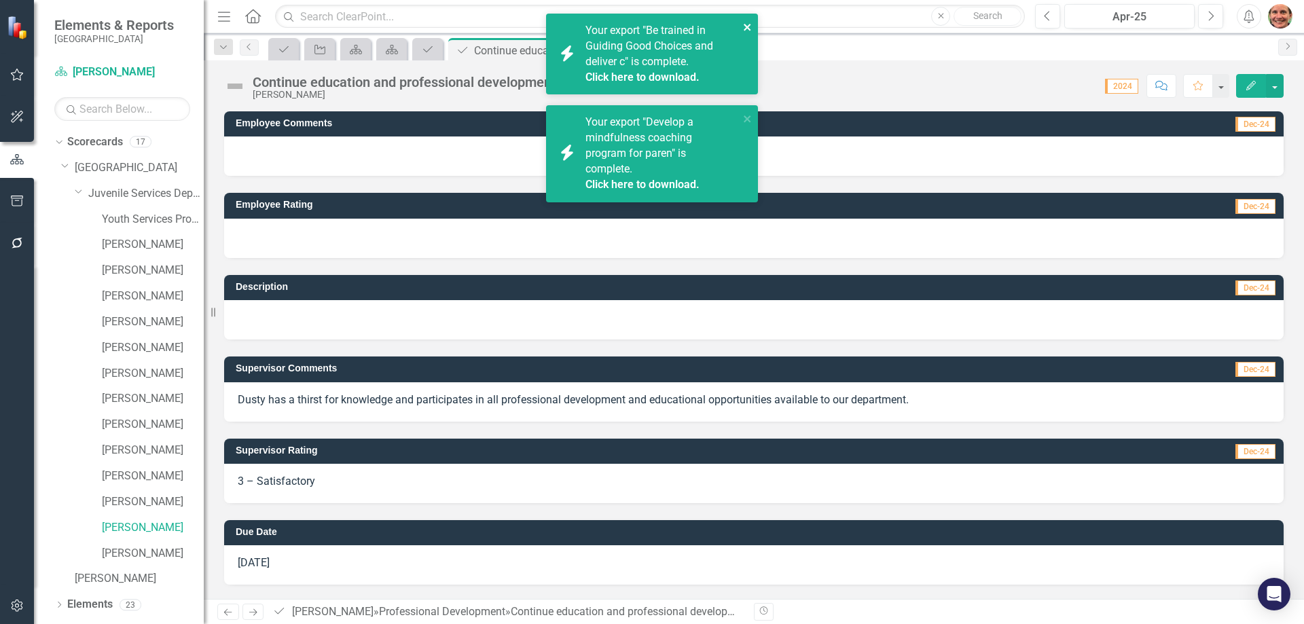
click at [746, 26] on icon "close" at bounding box center [747, 27] width 7 height 7
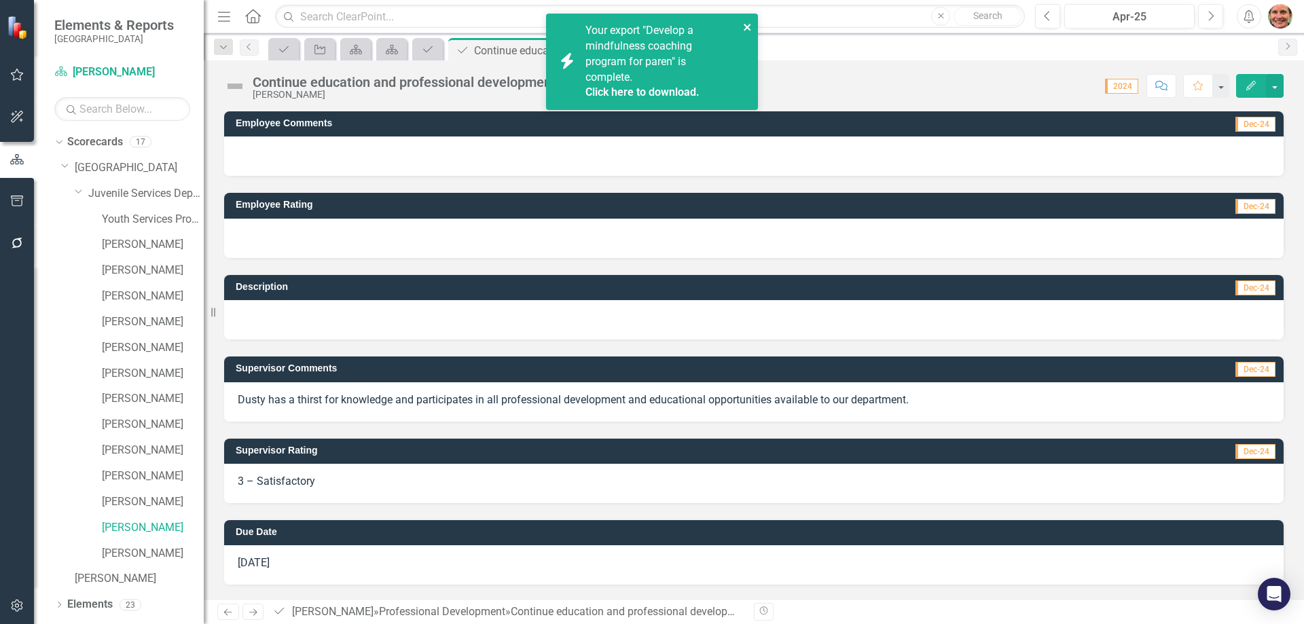
click at [745, 24] on icon "close" at bounding box center [747, 27] width 7 height 7
